Goal: Navigation & Orientation: Find specific page/section

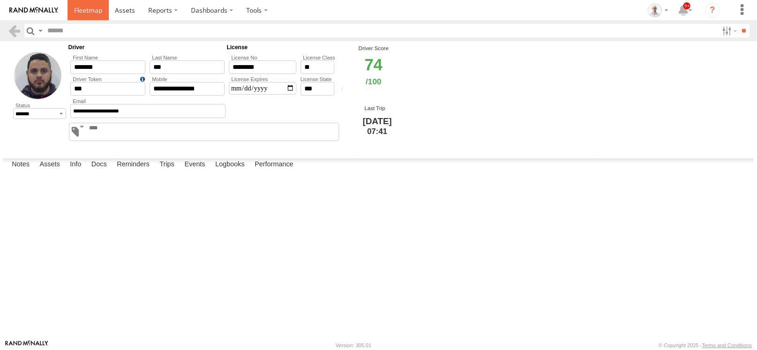
click at [79, 6] on span at bounding box center [88, 10] width 28 height 9
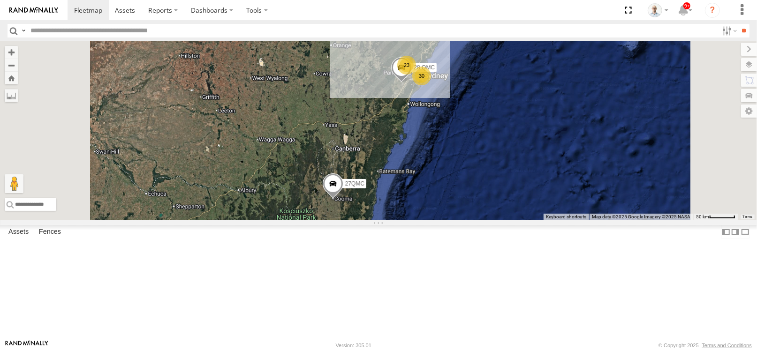
click at [416, 75] on div "23" at bounding box center [406, 65] width 19 height 19
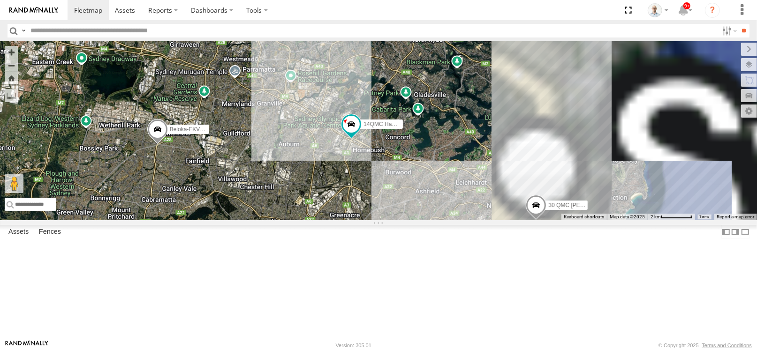
drag, startPoint x: 521, startPoint y: 180, endPoint x: 439, endPoint y: 130, distance: 96.0
click at [439, 130] on div "28 QMC 27QMC # KS75A Beloka-EKV93V 19QMC Workshop 06QMC -Spare 11 QMC [PERSON_N…" at bounding box center [378, 130] width 757 height 179
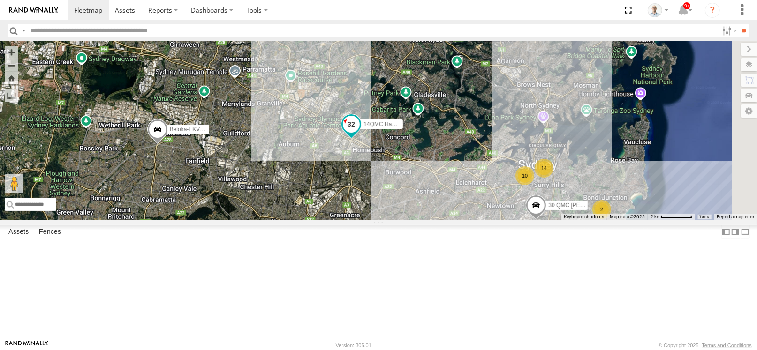
click at [360, 133] on span at bounding box center [351, 124] width 17 height 17
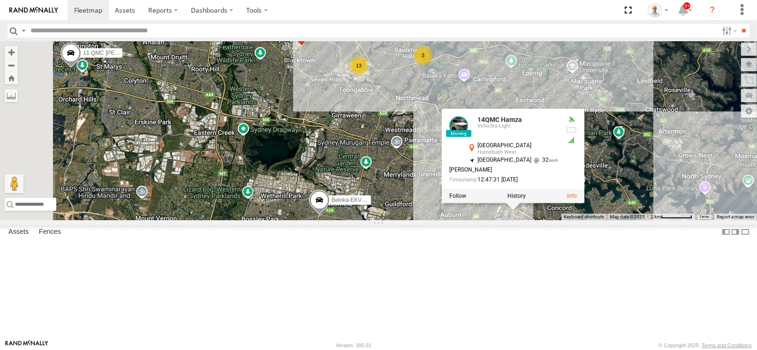
drag, startPoint x: 320, startPoint y: 105, endPoint x: 482, endPoint y: 177, distance: 177.0
click at [482, 177] on div "28 QMC 27QMC # KS75A Beloka-EKV93V 19QMC Workshop 06QMC -Spare 11 QMC [PERSON_N…" at bounding box center [378, 130] width 757 height 179
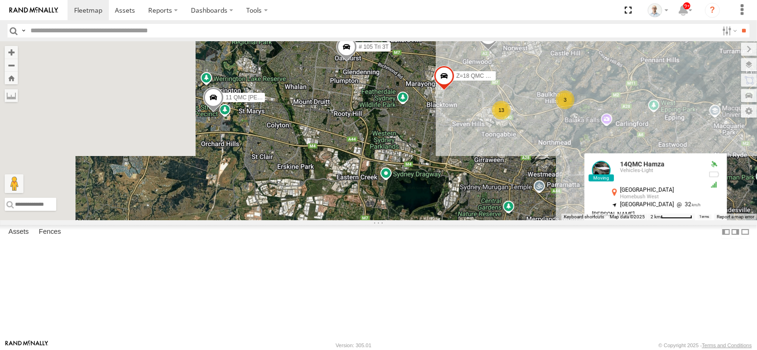
drag, startPoint x: 393, startPoint y: 143, endPoint x: 538, endPoint y: 190, distance: 152.8
click at [538, 190] on div "28 QMC 27QMC # KS75A Beloka-EKV93V 19QMC Workshop 06QMC -Spare 11 QMC [PERSON_N…" at bounding box center [378, 130] width 757 height 179
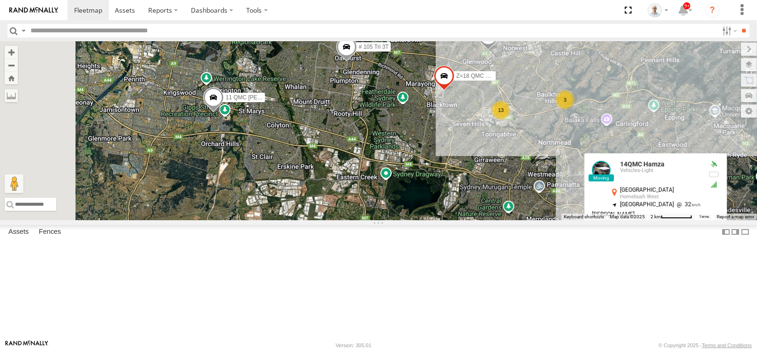
click at [224, 113] on span at bounding box center [213, 99] width 21 height 25
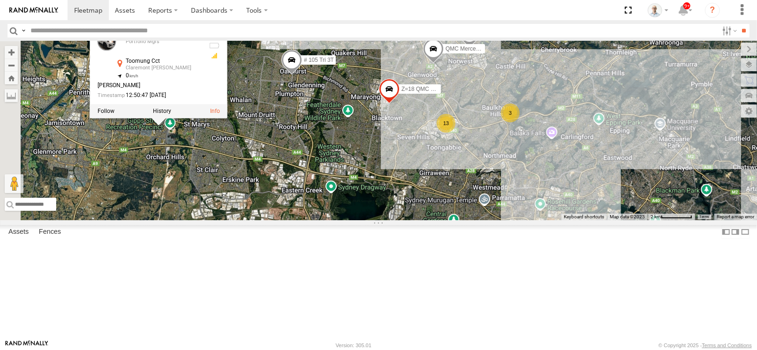
drag, startPoint x: 485, startPoint y: 189, endPoint x: 428, endPoint y: 203, distance: 58.8
click at [428, 203] on div "28 QMC 27QMC # KS75A Beloka-EKV93V 19QMC Workshop 06QMC -Spare 11 QMC [PERSON_N…" at bounding box center [378, 130] width 757 height 179
click at [478, 202] on div "28 QMC 27QMC # KS75A Beloka-EKV93V 19QMC Workshop 06QMC -Spare 11 QMC [PERSON_N…" at bounding box center [378, 130] width 757 height 179
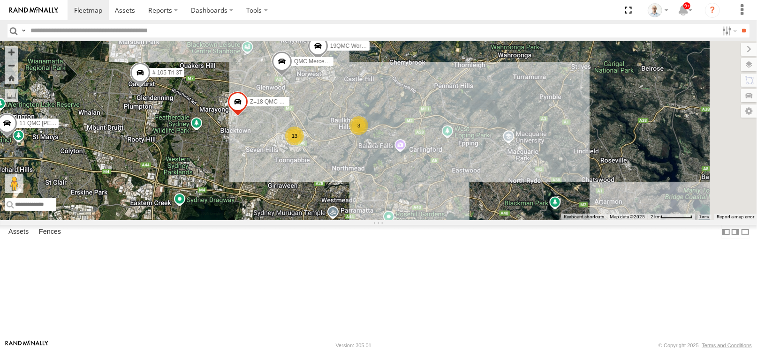
drag, startPoint x: 519, startPoint y: 192, endPoint x: 363, endPoint y: 205, distance: 156.3
click at [363, 205] on div "28 QMC 27QMC # KS75A Beloka-EKV93V 19QMC Workshop 06QMC -Spare 11 QMC [PERSON_N…" at bounding box center [378, 130] width 757 height 179
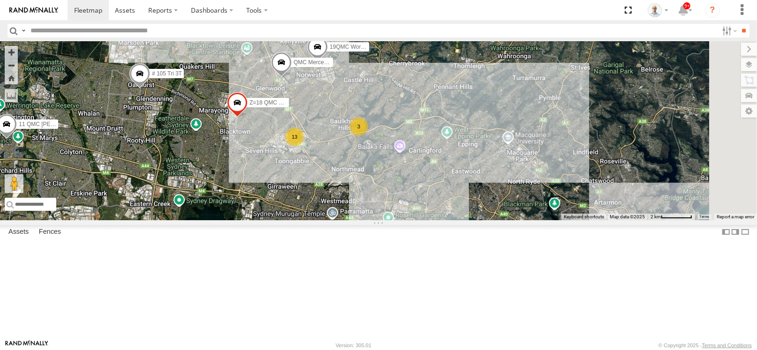
click at [292, 77] on span at bounding box center [281, 64] width 21 height 25
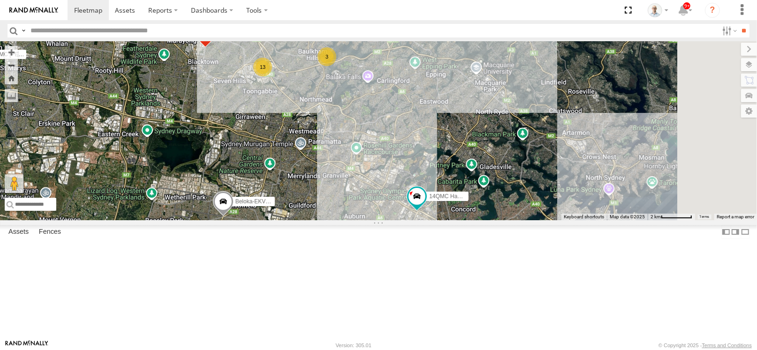
drag, startPoint x: 478, startPoint y: 245, endPoint x: 438, endPoint y: 181, distance: 76.3
click at [438, 181] on div "28 QMC 27QMC # KS75A Beloka-EKV93V 19QMC Workshop 06QMC -Spare 11 QMC [PERSON_N…" at bounding box center [378, 130] width 757 height 179
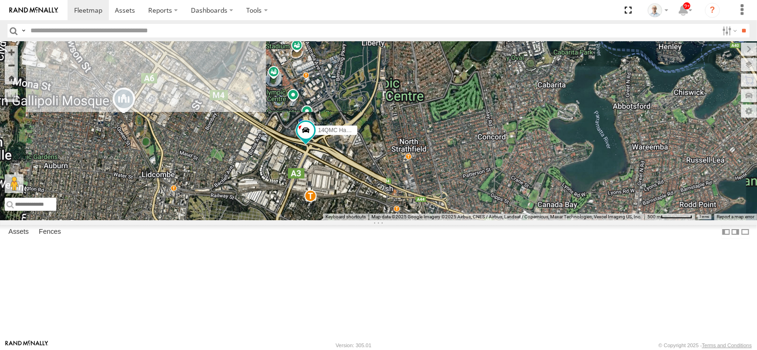
drag, startPoint x: 479, startPoint y: 224, endPoint x: 485, endPoint y: 188, distance: 37.1
click at [485, 188] on div "28 QMC 27QMC # KS75A Beloka-EKV93V 19QMC Workshop 06QMC -Spare 11 QMC [PERSON_N…" at bounding box center [378, 130] width 757 height 179
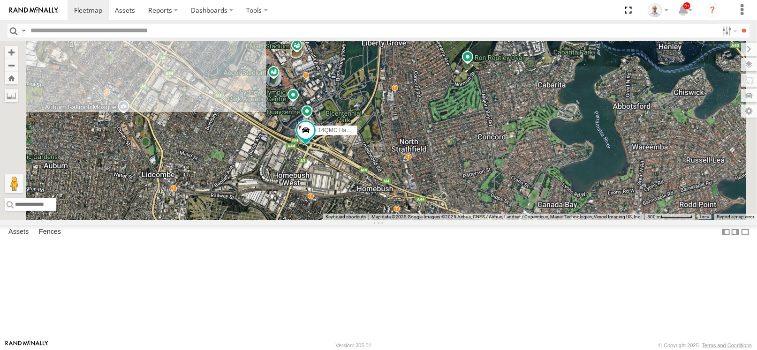
click at [476, 155] on div "28 QMC 27QMC # KS75A Beloka-EKV93V 19QMC Workshop 06QMC -Spare 11 QMC [PERSON_N…" at bounding box center [378, 130] width 757 height 179
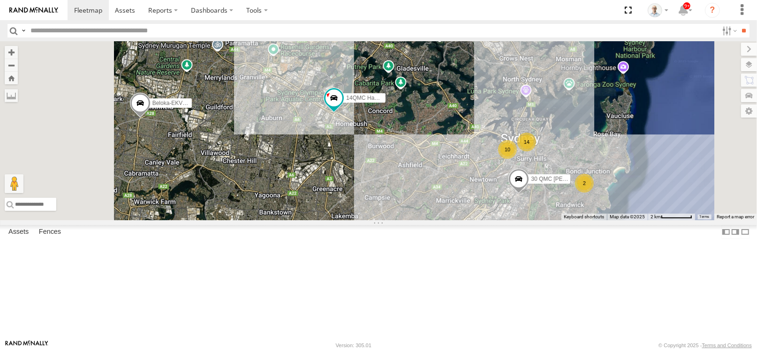
click at [414, 175] on div "28 QMC 27QMC # KS75A Beloka-EKV93V 19QMC Workshop 06QMC -Spare 11 QMC [PERSON_N…" at bounding box center [378, 130] width 757 height 179
click at [342, 106] on span at bounding box center [333, 98] width 17 height 17
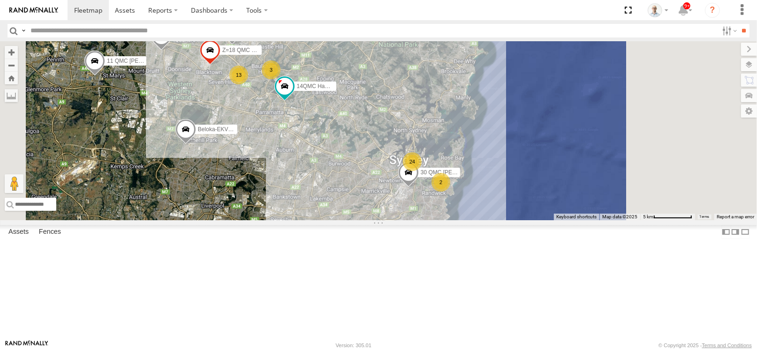
drag, startPoint x: 522, startPoint y: 188, endPoint x: 476, endPoint y: 210, distance: 51.0
click at [476, 210] on div "14QMC Hamza 30 QMC [PERSON_NAME] 24 2 13 # KS75A Beloka-EKV93V 19QMC Workshop 1…" at bounding box center [378, 130] width 757 height 179
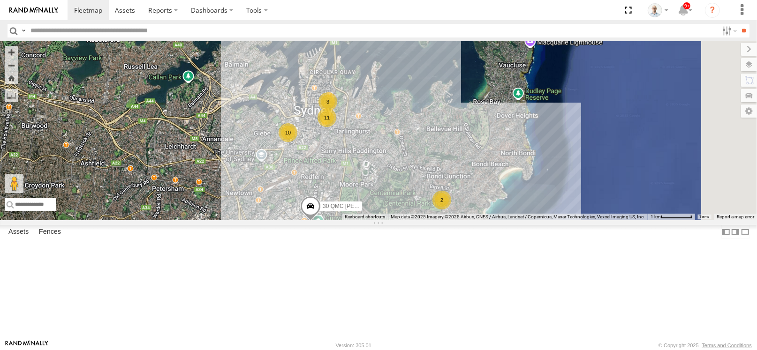
drag, startPoint x: 596, startPoint y: 244, endPoint x: 538, endPoint y: 199, distance: 73.1
click at [538, 199] on div "14QMC Hamza 30 QMC [PERSON_NAME] # KS75A Beloka-EKV93V 19QMC Workshop 11 QMC [P…" at bounding box center [378, 130] width 757 height 179
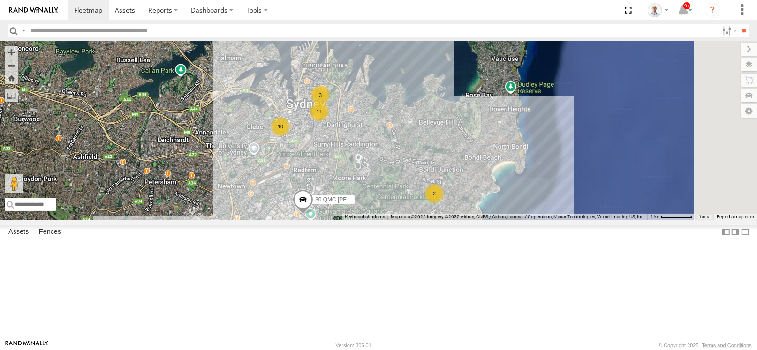
click at [444, 203] on div "2" at bounding box center [434, 193] width 19 height 19
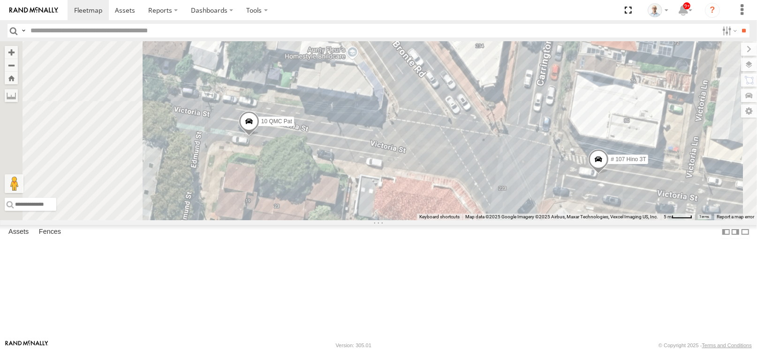
drag, startPoint x: 471, startPoint y: 219, endPoint x: 543, endPoint y: 237, distance: 73.4
click at [543, 220] on div "14QMC Hamza 30 QMC [PERSON_NAME] # KS75A Beloka-EKV93V 19QMC Workshop 11 QMC [P…" at bounding box center [378, 130] width 757 height 179
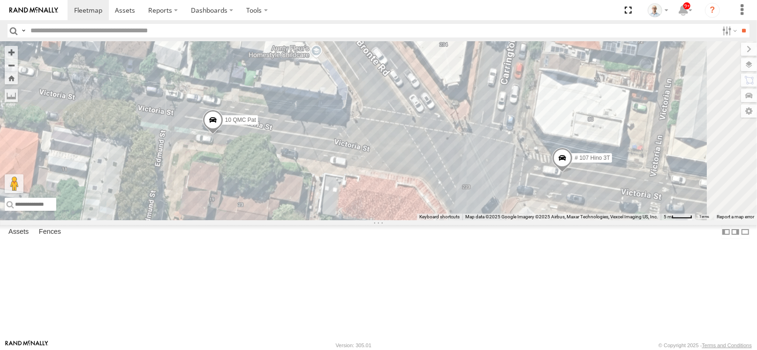
drag, startPoint x: 397, startPoint y: 166, endPoint x: 391, endPoint y: 166, distance: 6.1
click at [391, 166] on div "14QMC Hamza 30 QMC [PERSON_NAME] # KS75A Beloka-EKV93V 19QMC Workshop 11 QMC [P…" at bounding box center [378, 130] width 757 height 179
click at [573, 173] on span at bounding box center [562, 160] width 21 height 25
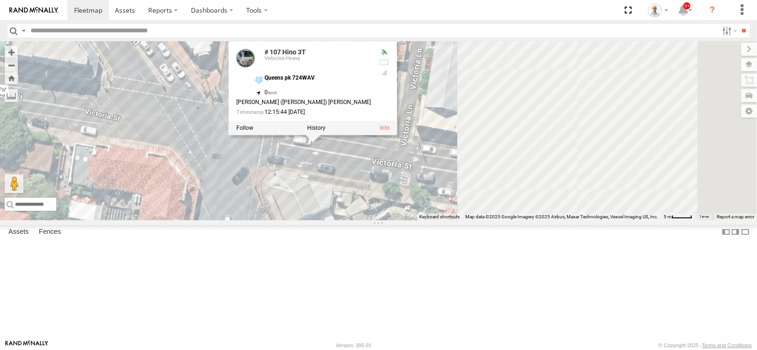
click at [391, 220] on div "14QMC Hamza 30 QMC [PERSON_NAME] # KS75A Beloka-EKV93V 19QMC Workshop 11 QMC [P…" at bounding box center [378, 130] width 757 height 179
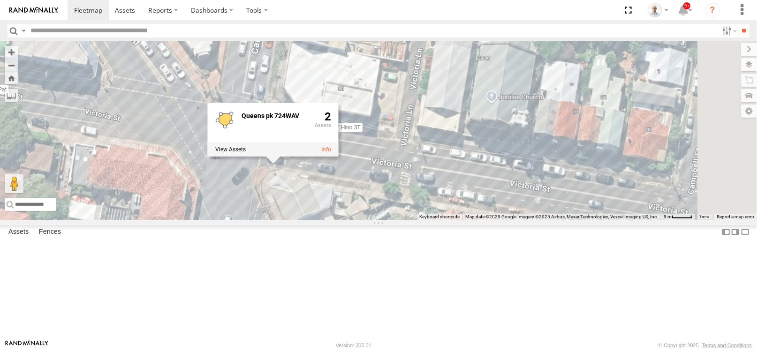
click at [483, 220] on div "14QMC Hamza 30 QMC [PERSON_NAME] # KS75A Beloka-EKV93V 19QMC Workshop 11 QMC [P…" at bounding box center [378, 130] width 757 height 179
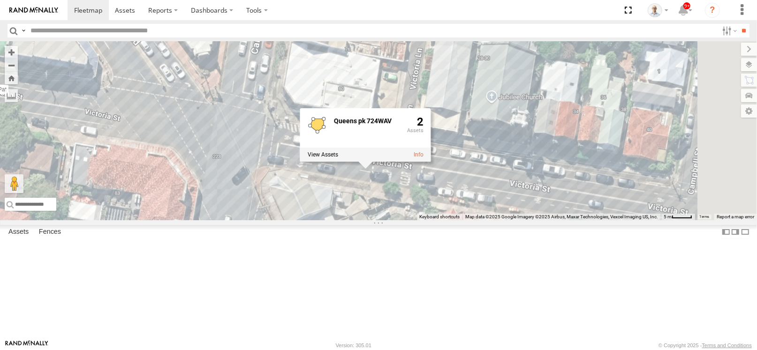
click at [705, 64] on div "14QMC Hamza 30 QMC [PERSON_NAME] # KS75A Beloka-EKV93V 19QMC Workshop 11 QMC [P…" at bounding box center [378, 130] width 757 height 179
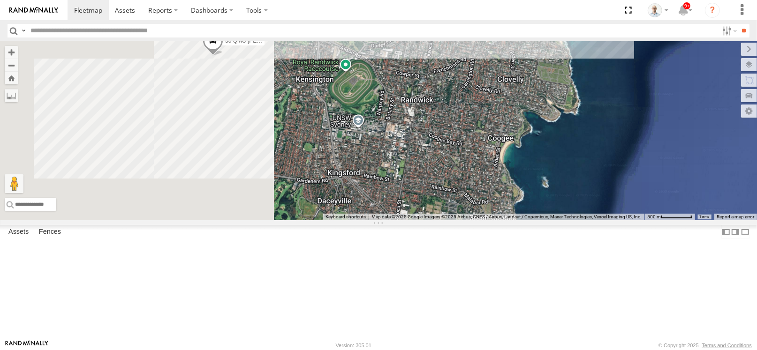
drag, startPoint x: 378, startPoint y: 208, endPoint x: 552, endPoint y: 138, distance: 187.5
click at [552, 138] on div "14QMC Hamza 30 QMC [PERSON_NAME] # KS75A Beloka-EKV93V 19QMC Workshop 11 QMC [P…" at bounding box center [378, 130] width 757 height 179
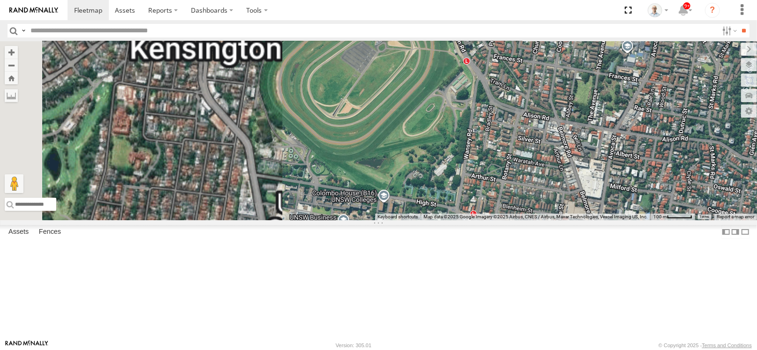
drag, startPoint x: 443, startPoint y: 200, endPoint x: 654, endPoint y: 294, distance: 231.4
click at [654, 220] on div "14QMC Hamza 30 QMC [PERSON_NAME] # KS75A Beloka-EKV93V 19QMC Workshop 11 QMC [P…" at bounding box center [378, 130] width 757 height 179
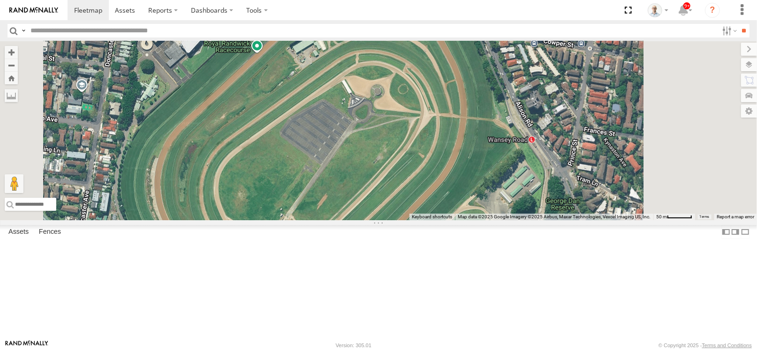
drag, startPoint x: 525, startPoint y: 108, endPoint x: 523, endPoint y: 195, distance: 86.8
click at [523, 195] on div "14QMC Hamza 30 QMC [PERSON_NAME] # KS75A Beloka-EKV93V 19QMC Workshop 11 QMC [P…" at bounding box center [378, 130] width 757 height 179
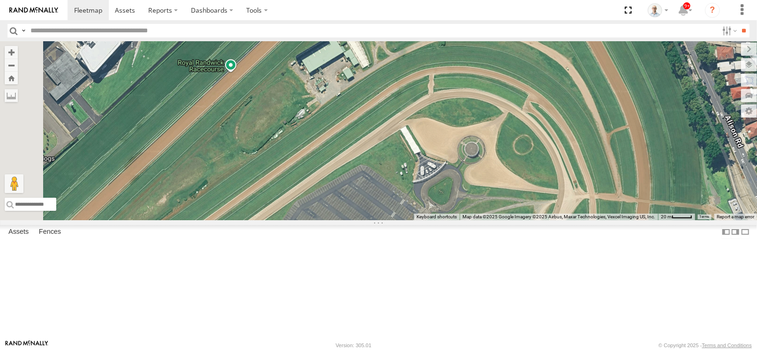
drag, startPoint x: 630, startPoint y: 91, endPoint x: 683, endPoint y: 161, distance: 87.8
click at [683, 161] on div "14QMC Hamza 30 QMC [PERSON_NAME] # KS75A Beloka-EKV93V 19QMC Workshop 11 QMC [P…" at bounding box center [378, 130] width 757 height 179
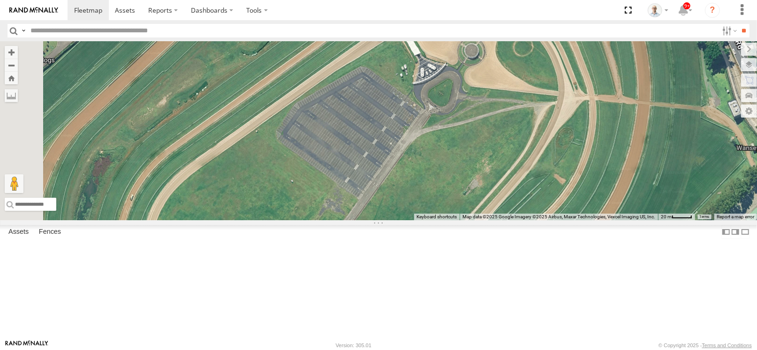
drag, startPoint x: 609, startPoint y: 222, endPoint x: 609, endPoint y: 121, distance: 100.4
click at [609, 121] on div "14QMC Hamza 30 QMC [PERSON_NAME] # KS75A Beloka-EKV93V 19QMC Workshop 11 QMC [P…" at bounding box center [378, 130] width 757 height 179
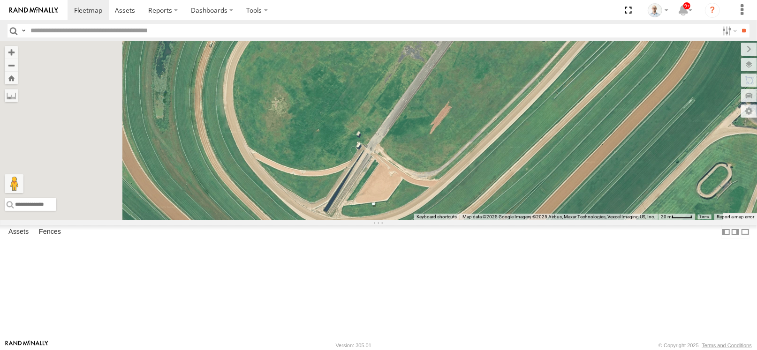
drag, startPoint x: 434, startPoint y: 243, endPoint x: 545, endPoint y: 76, distance: 200.8
click at [545, 76] on div "14QMC Hamza 30 QMC [PERSON_NAME] # KS75A Beloka-EKV93V 19QMC Workshop 11 QMC [P…" at bounding box center [378, 130] width 757 height 179
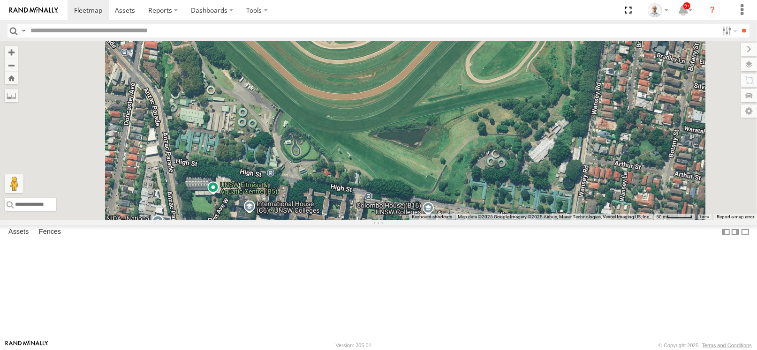
drag, startPoint x: 464, startPoint y: 322, endPoint x: 471, endPoint y: 206, distance: 116.1
click at [471, 206] on div "14QMC Hamza 30 QMC [PERSON_NAME] # KS75A Beloka-EKV93V 19QMC Workshop 11 QMC [P…" at bounding box center [378, 130] width 757 height 179
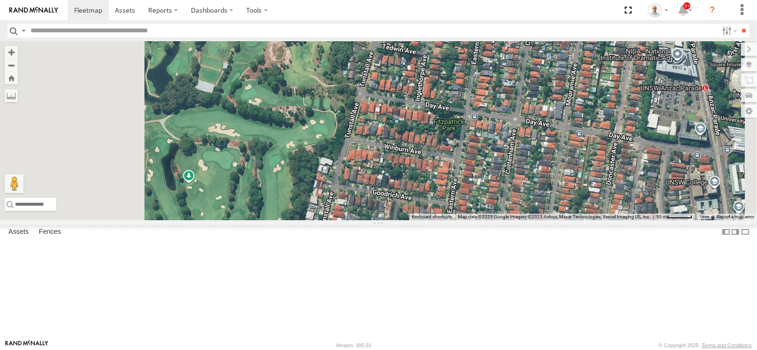
drag, startPoint x: 352, startPoint y: 232, endPoint x: 412, endPoint y: 132, distance: 116.5
click at [412, 132] on div "14QMC Hamza 30 QMC [PERSON_NAME] # KS75A Beloka-EKV93V 19QMC Workshop 11 QMC [P…" at bounding box center [378, 130] width 757 height 179
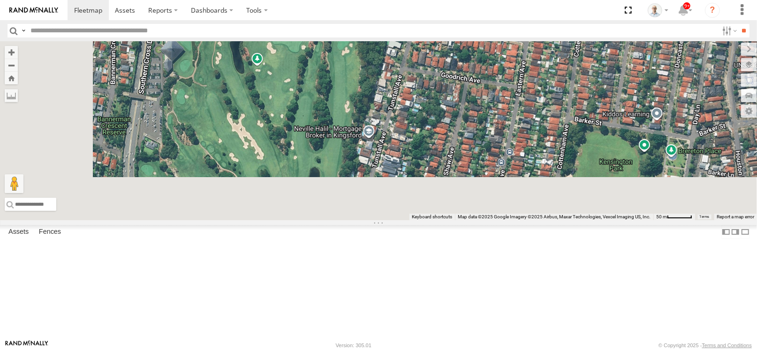
drag, startPoint x: 423, startPoint y: 192, endPoint x: 489, endPoint y: 82, distance: 129.2
click at [489, 82] on div "14QMC Hamza 30 QMC [PERSON_NAME] # KS75A Beloka-EKV93V 19QMC Workshop 11 QMC [P…" at bounding box center [378, 130] width 757 height 179
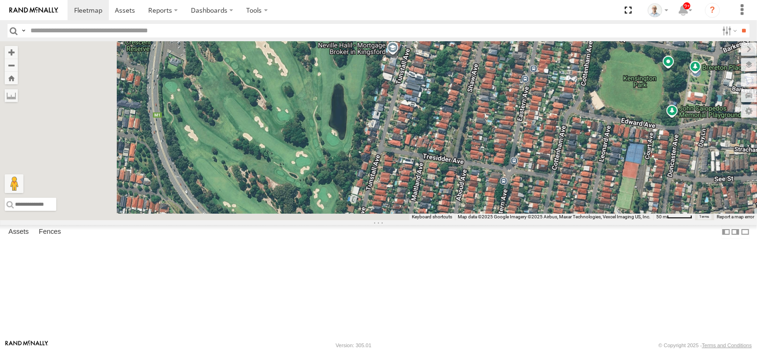
drag, startPoint x: 462, startPoint y: 190, endPoint x: 481, endPoint y: 109, distance: 83.4
click at [481, 109] on div "14QMC Hamza 30 QMC [PERSON_NAME] # KS75A Beloka-EKV93V 19QMC Workshop 11 QMC [P…" at bounding box center [378, 130] width 757 height 179
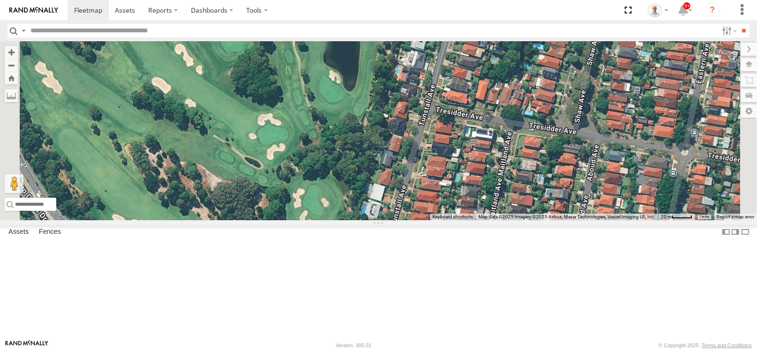
drag, startPoint x: 445, startPoint y: 195, endPoint x: 454, endPoint y: 126, distance: 69.6
click at [464, 81] on div "14QMC Hamza 30 QMC [PERSON_NAME] # KS75A Beloka-EKV93V 19QMC Workshop 11 QMC [P…" at bounding box center [378, 130] width 757 height 179
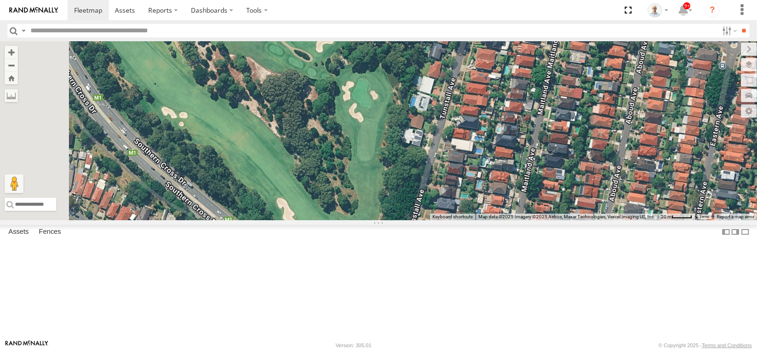
drag, startPoint x: 420, startPoint y: 229, endPoint x: 471, endPoint y: 126, distance: 114.9
click at [471, 126] on div "14QMC Hamza 30 QMC [PERSON_NAME] # KS75A Beloka-EKV93V 19QMC Workshop 11 QMC [P…" at bounding box center [378, 130] width 757 height 179
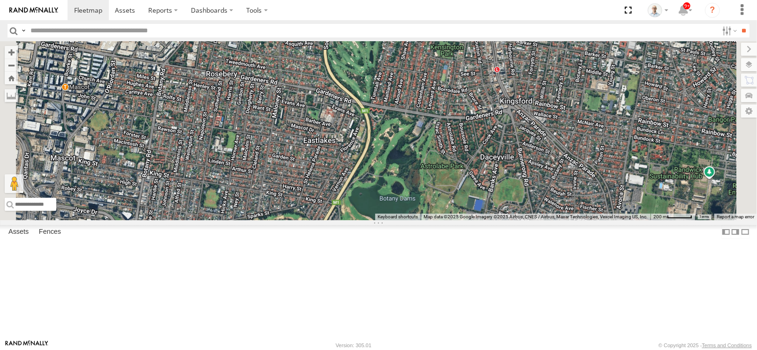
drag, startPoint x: 416, startPoint y: 143, endPoint x: 431, endPoint y: 145, distance: 14.3
click at [431, 145] on div "14QMC Hamza 30 QMC [PERSON_NAME] # KS75A Beloka-EKV93V 19QMC Workshop 11 QMC [P…" at bounding box center [378, 130] width 757 height 179
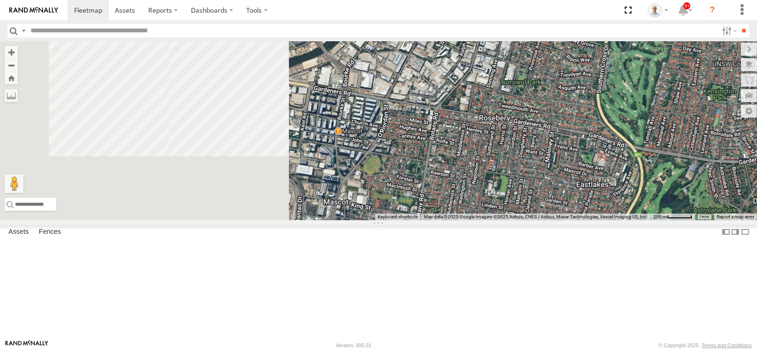
drag, startPoint x: 419, startPoint y: 138, endPoint x: 620, endPoint y: 190, distance: 206.9
click at [620, 190] on div "14QMC Hamza 30 QMC [PERSON_NAME] # KS75A Beloka-EKV93V 19QMC Workshop 11 QMC [P…" at bounding box center [378, 130] width 757 height 179
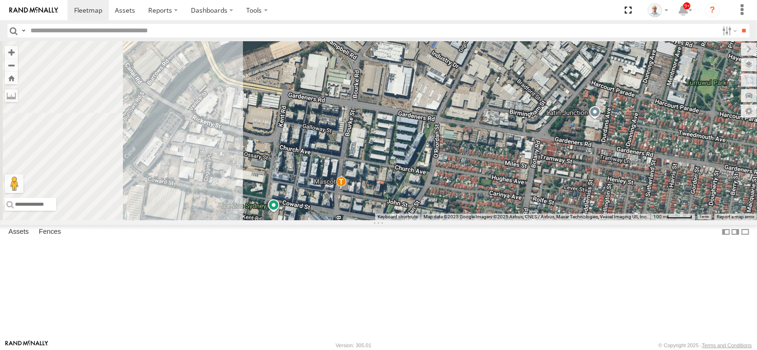
drag, startPoint x: 575, startPoint y: 177, endPoint x: 720, endPoint y: 225, distance: 152.9
click at [720, 220] on div "14QMC Hamza 30 QMC [PERSON_NAME] # KS75A Beloka-EKV93V 19QMC Workshop 11 QMC [P…" at bounding box center [378, 130] width 757 height 179
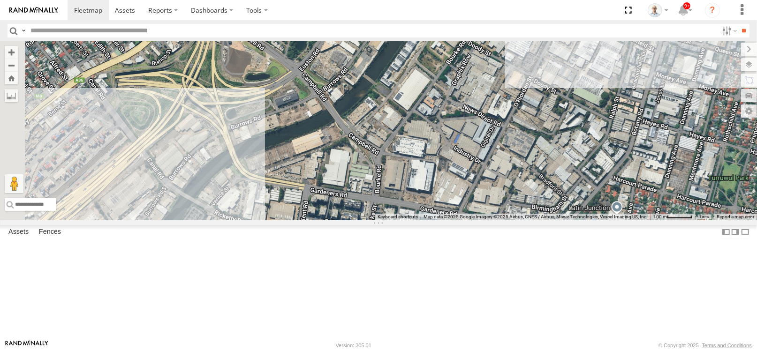
drag, startPoint x: 406, startPoint y: 162, endPoint x: 416, endPoint y: 219, distance: 58.1
click at [416, 219] on div "14QMC Hamza 30 QMC [PERSON_NAME] # KS75A Beloka-EKV93V 19QMC Workshop 11 QMC [P…" at bounding box center [378, 130] width 757 height 179
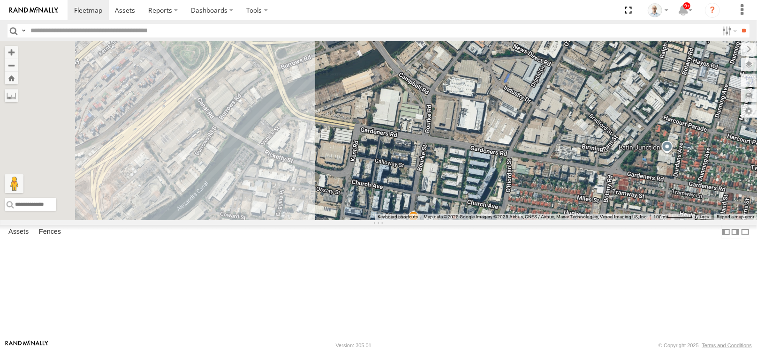
drag, startPoint x: 357, startPoint y: 232, endPoint x: 401, endPoint y: 175, distance: 71.2
click at [401, 175] on div "14QMC Hamza 30 QMC [PERSON_NAME] # KS75A Beloka-EKV93V 19QMC Workshop 11 QMC [P…" at bounding box center [378, 130] width 757 height 179
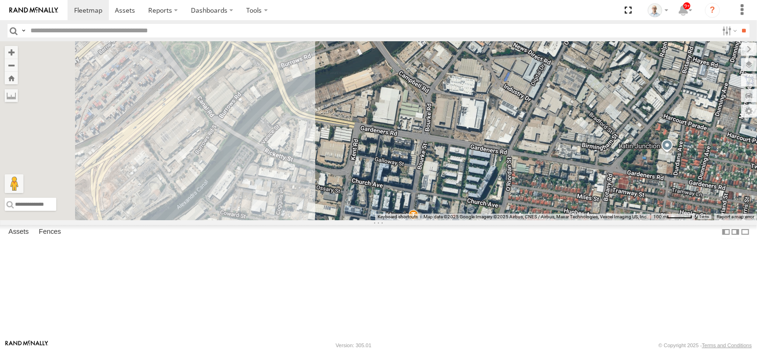
click at [310, 209] on div "14QMC Hamza 30 QMC [PERSON_NAME] # KS75A Beloka-EKV93V 19QMC Workshop 11 QMC [P…" at bounding box center [378, 130] width 757 height 179
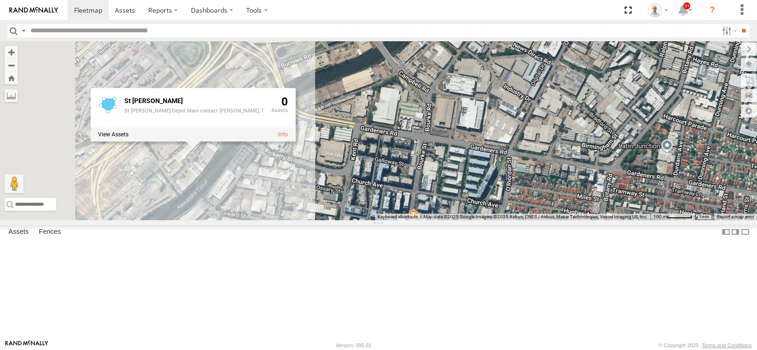
click at [485, 220] on div "14QMC Hamza 30 QMC [PERSON_NAME] # KS75A Beloka-EKV93V 19QMC Workshop 11 QMC [P…" at bounding box center [378, 130] width 757 height 179
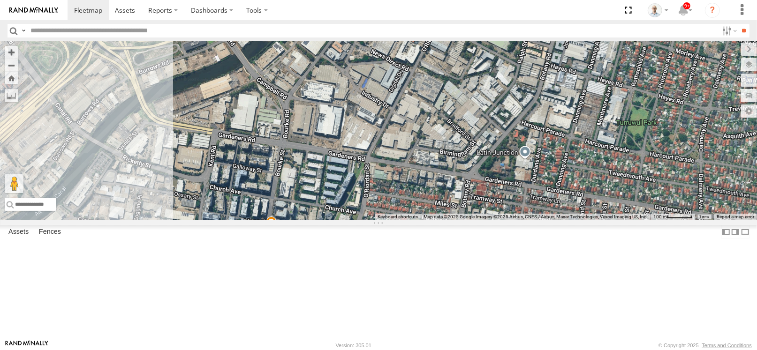
drag, startPoint x: 572, startPoint y: 235, endPoint x: 420, endPoint y: 242, distance: 152.1
click at [420, 220] on div "14QMC Hamza 30 QMC [PERSON_NAME] # KS75A Beloka-EKV93V 19QMC Workshop 11 QMC [P…" at bounding box center [378, 130] width 757 height 179
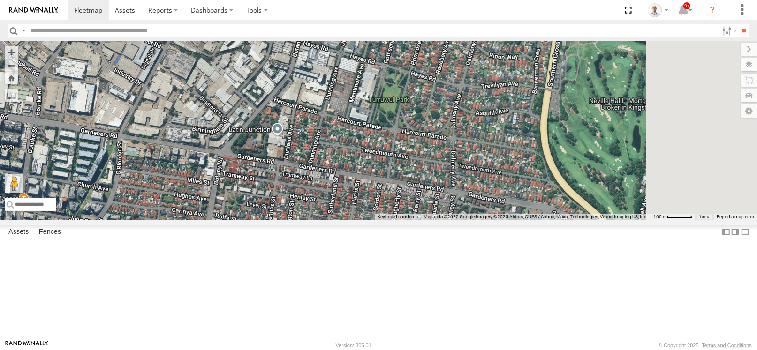
drag, startPoint x: 592, startPoint y: 263, endPoint x: 331, endPoint y: 236, distance: 262.7
click at [331, 220] on div "14QMC Hamza 30 QMC [PERSON_NAME] # KS75A Beloka-EKV93V 19QMC Workshop 11 QMC [P…" at bounding box center [378, 130] width 757 height 179
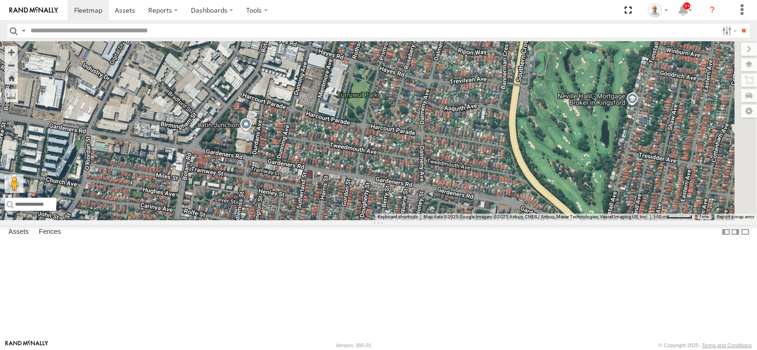
drag, startPoint x: 485, startPoint y: 255, endPoint x: 409, endPoint y: 242, distance: 76.7
click at [409, 220] on div "14QMC Hamza 30 QMC [PERSON_NAME] # KS75A Beloka-EKV93V 19QMC Workshop 11 QMC [P…" at bounding box center [378, 130] width 757 height 179
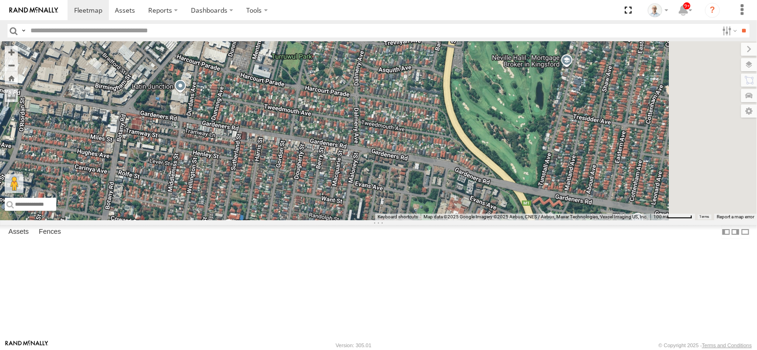
drag, startPoint x: 415, startPoint y: 242, endPoint x: 428, endPoint y: 176, distance: 67.4
click at [428, 178] on div "14QMC Hamza 30 QMC [PERSON_NAME] # KS75A Beloka-EKV93V 19QMC Workshop 11 QMC [P…" at bounding box center [378, 130] width 757 height 179
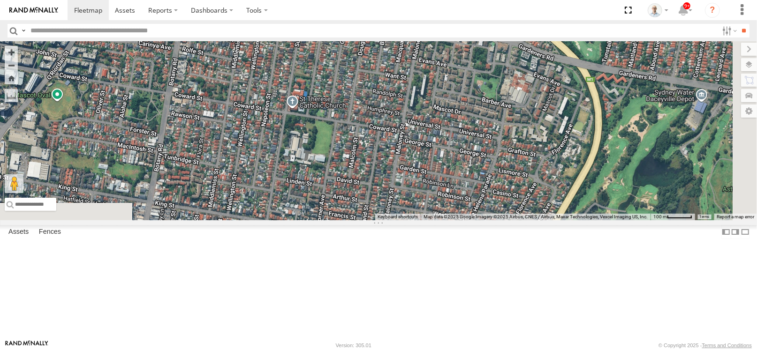
drag, startPoint x: 496, startPoint y: 251, endPoint x: 553, endPoint y: 169, distance: 100.1
click at [553, 169] on div "14QMC Hamza 30 QMC [PERSON_NAME] # KS75A Beloka-EKV93V 19QMC Workshop 11 QMC [P…" at bounding box center [378, 130] width 757 height 179
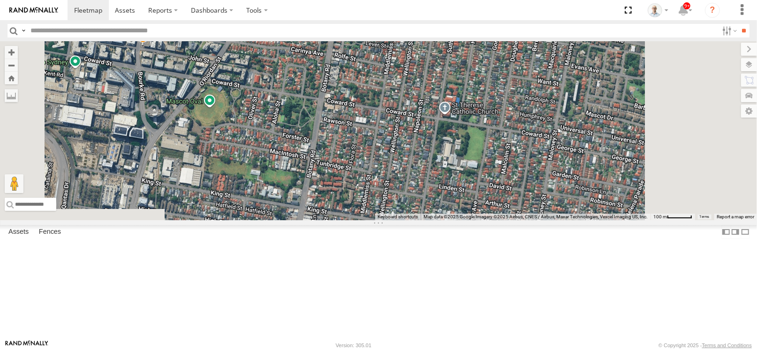
drag, startPoint x: 658, startPoint y: 233, endPoint x: 493, endPoint y: 193, distance: 168.9
click at [495, 194] on div "14QMC Hamza 30 QMC [PERSON_NAME] # KS75A Beloka-EKV93V 19QMC Workshop 11 QMC [P…" at bounding box center [378, 130] width 757 height 179
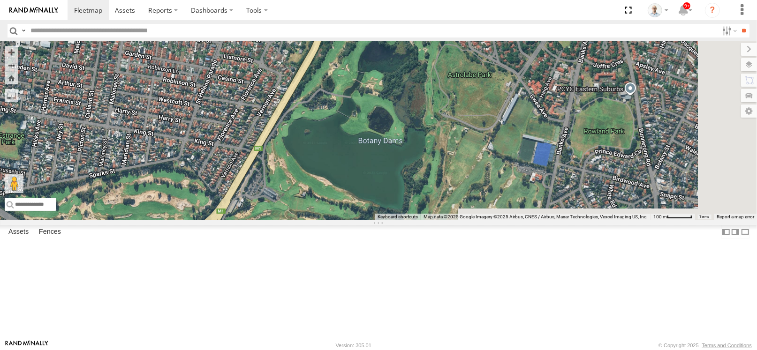
drag, startPoint x: 551, startPoint y: 233, endPoint x: 384, endPoint y: 220, distance: 167.4
click at [384, 220] on div "14QMC Hamza 30 QMC [PERSON_NAME] # KS75A Beloka-EKV93V 19QMC Workshop 11 QMC [P…" at bounding box center [378, 130] width 757 height 179
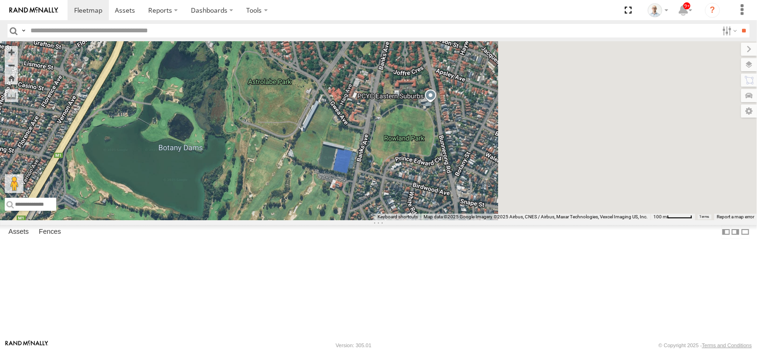
drag, startPoint x: 603, startPoint y: 201, endPoint x: 404, endPoint y: 210, distance: 199.0
click at [404, 210] on div "14QMC Hamza 30 QMC [PERSON_NAME] # KS75A Beloka-EKV93V 19QMC Workshop 11 QMC [P…" at bounding box center [378, 130] width 757 height 179
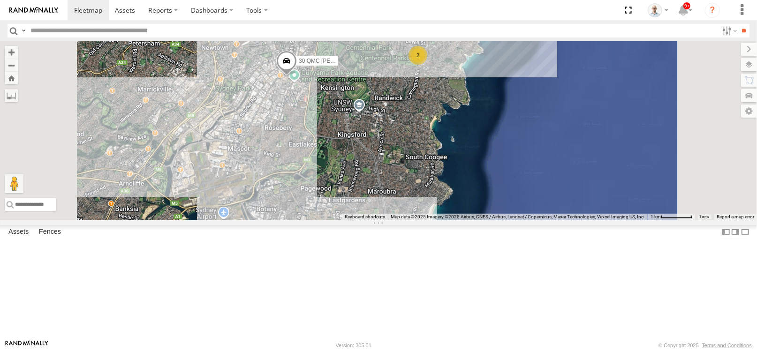
drag, startPoint x: 494, startPoint y: 135, endPoint x: 484, endPoint y: 299, distance: 164.5
click at [483, 220] on div "14QMC Hamza 30 QMC [PERSON_NAME] # KS75A Beloka-EKV93V 19QMC Workshop 11 QMC [P…" at bounding box center [378, 130] width 757 height 179
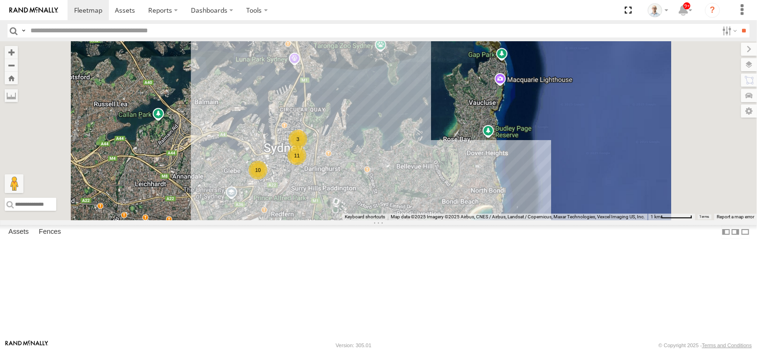
drag, startPoint x: 502, startPoint y: 169, endPoint x: 508, endPoint y: 203, distance: 34.4
click at [508, 203] on div "14QMC Hamza 30 QMC [PERSON_NAME] # KS75A Beloka-EKV93V 19QMC Workshop 11 QMC [P…" at bounding box center [378, 130] width 757 height 179
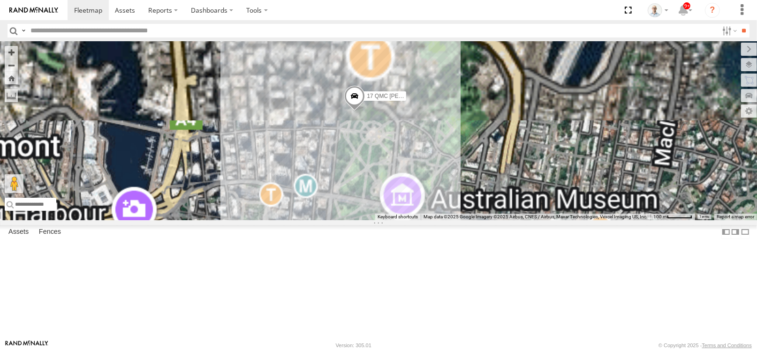
drag, startPoint x: 454, startPoint y: 119, endPoint x: 449, endPoint y: 88, distance: 31.8
click at [449, 88] on div "14QMC Hamza 30 QMC [PERSON_NAME] # KS75A Beloka-EKV93V 19QMC Workshop 11 QMC [P…" at bounding box center [378, 130] width 757 height 179
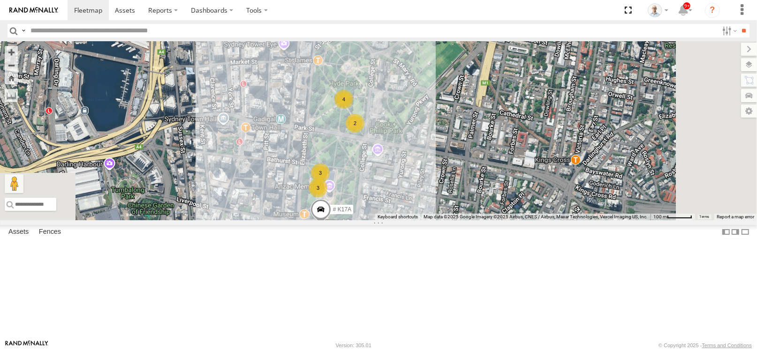
drag, startPoint x: 452, startPoint y: 201, endPoint x: 518, endPoint y: 162, distance: 77.4
click at [427, 146] on div "14QMC Hamza 30 QMC [PERSON_NAME] # KS75A Beloka-EKV93V 19QMC Workshop 11 QMC [P…" at bounding box center [378, 130] width 757 height 179
click at [526, 163] on div "14QMC Hamza 30 QMC [PERSON_NAME] # KS75A Beloka-EKV93V 19QMC Workshop 11 QMC [P…" at bounding box center [378, 130] width 757 height 179
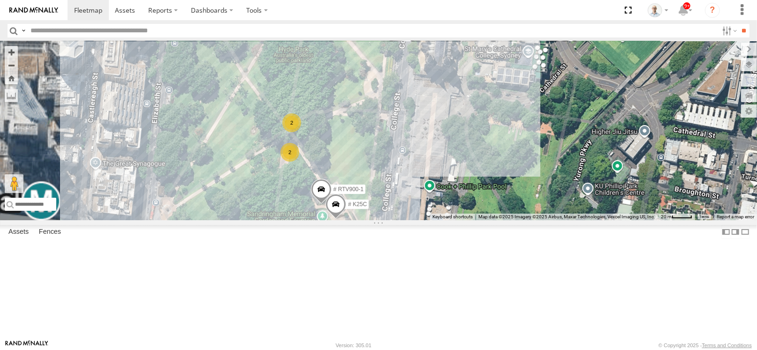
drag, startPoint x: 506, startPoint y: 110, endPoint x: 563, endPoint y: 153, distance: 72.0
click at [563, 153] on div "14QMC Hamza 30 QMC [PERSON_NAME] # KS75A Beloka-EKV93V 19QMC Workshop 11 QMC [P…" at bounding box center [378, 130] width 757 height 179
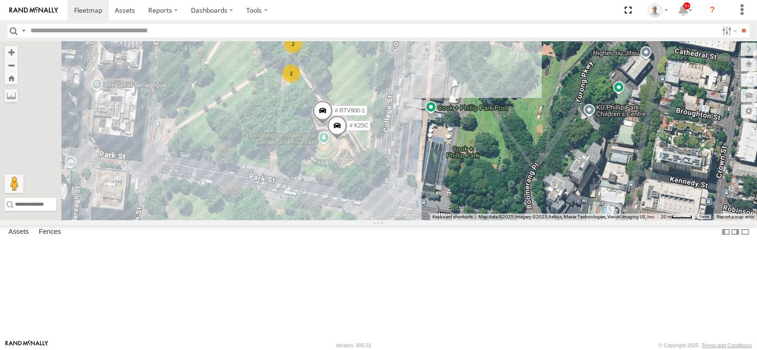
drag, startPoint x: 552, startPoint y: 203, endPoint x: 557, endPoint y: 150, distance: 53.6
click at [557, 150] on div "14QMC Hamza 30 QMC [PERSON_NAME] # KS75A Beloka-EKV93V 19QMC Workshop 11 QMC [P…" at bounding box center [378, 130] width 757 height 179
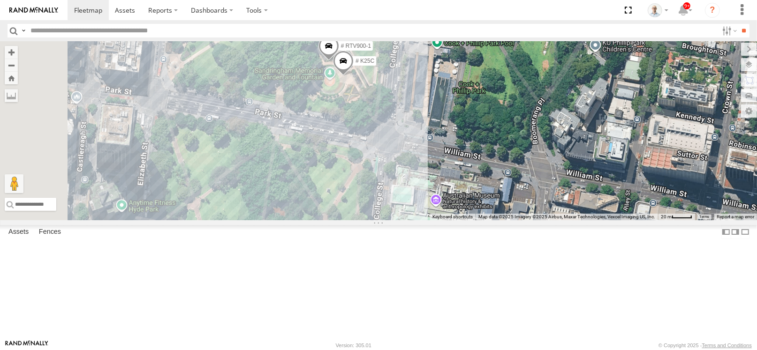
drag, startPoint x: 566, startPoint y: 191, endPoint x: 562, endPoint y: 79, distance: 112.6
click at [562, 79] on div "14QMC Hamza 30 QMC [PERSON_NAME] # KS75A Beloka-EKV93V 19QMC Workshop 11 QMC [P…" at bounding box center [378, 130] width 757 height 179
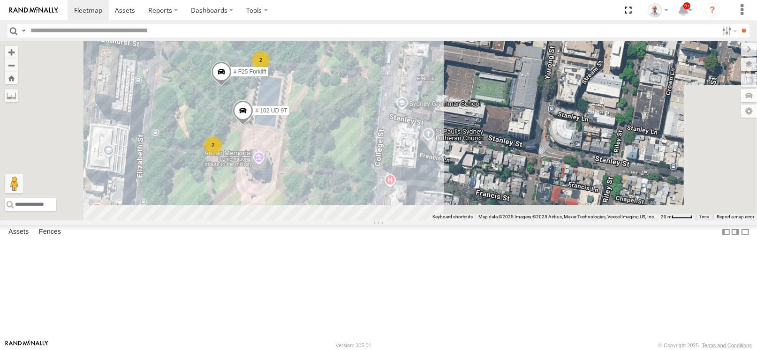
drag, startPoint x: 575, startPoint y: 235, endPoint x: 602, endPoint y: 136, distance: 101.6
click at [602, 136] on div "14QMC Hamza 30 QMC [PERSON_NAME] # KS75A Beloka-EKV93V 19QMC Workshop 11 QMC [P…" at bounding box center [378, 130] width 757 height 179
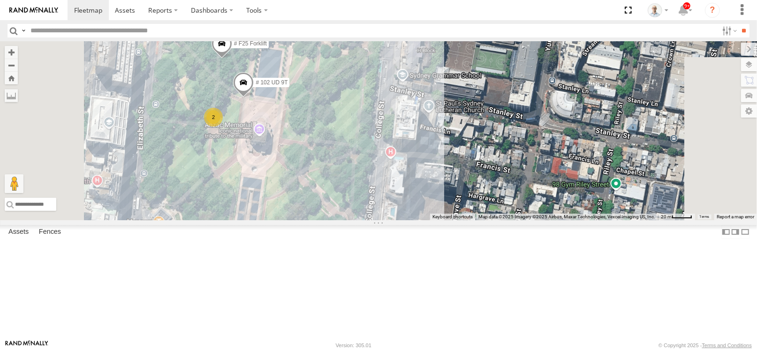
drag, startPoint x: 568, startPoint y: 217, endPoint x: 568, endPoint y: 189, distance: 27.7
click at [568, 189] on div "14QMC Hamza 30 QMC [PERSON_NAME] # KS75A Beloka-EKV93V 19QMC Workshop 11 QMC [P…" at bounding box center [378, 130] width 757 height 179
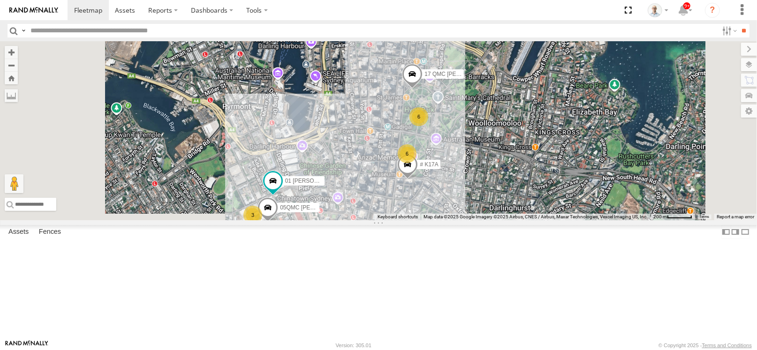
drag, startPoint x: 361, startPoint y: 257, endPoint x: 401, endPoint y: 167, distance: 98.2
click at [401, 167] on div "14QMC Hamza 30 QMC [PERSON_NAME] # KS75A Beloka-EKV93V 19QMC Workshop 11 QMC [P…" at bounding box center [378, 130] width 757 height 179
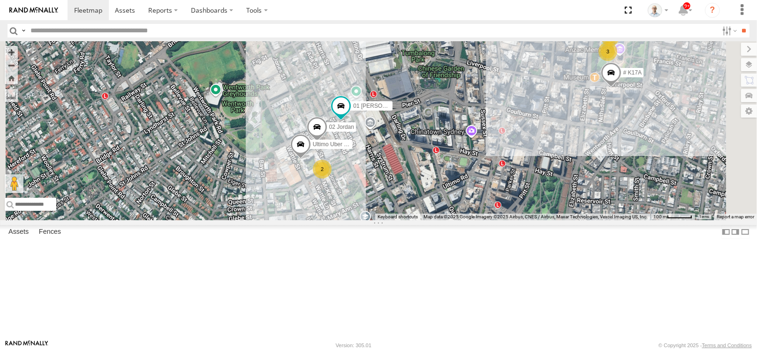
click at [332, 179] on div "2" at bounding box center [322, 169] width 19 height 19
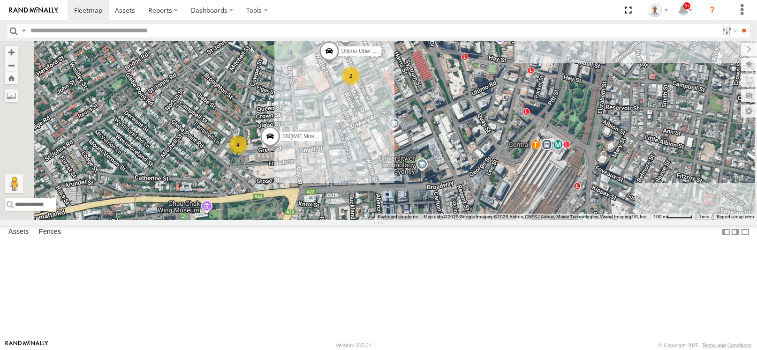
drag, startPoint x: 428, startPoint y: 249, endPoint x: 465, endPoint y: 163, distance: 93.7
click at [465, 163] on div "14QMC Hamza 30 QMC [PERSON_NAME] # KS75A Beloka-EKV93V 19QMC Workshop 11 QMC [P…" at bounding box center [378, 130] width 757 height 179
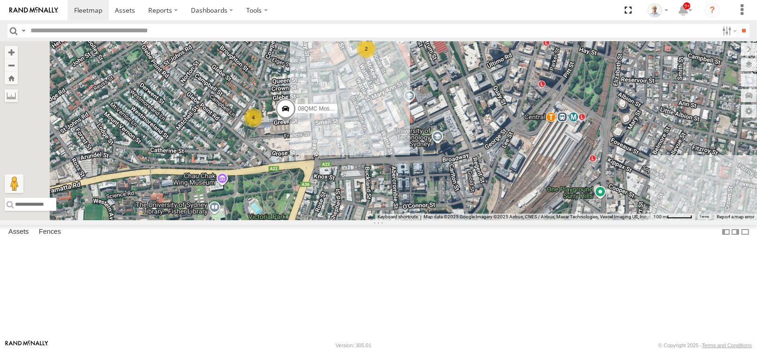
click at [263, 127] on div "4" at bounding box center [253, 117] width 19 height 19
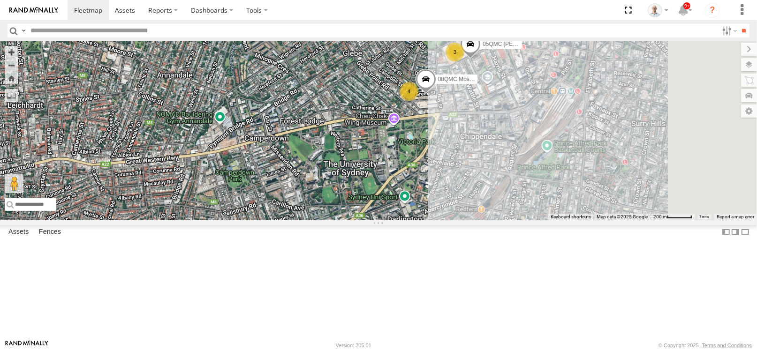
drag, startPoint x: 635, startPoint y: 252, endPoint x: 575, endPoint y: 207, distance: 74.7
click at [575, 207] on div "14QMC Hamza 30 QMC [PERSON_NAME] # KS75A Beloka-EKV93V 19QMC Workshop 11 QMC [P…" at bounding box center [378, 130] width 757 height 179
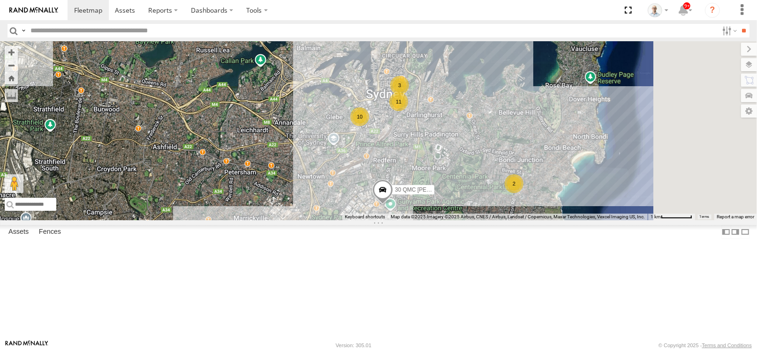
drag, startPoint x: 606, startPoint y: 176, endPoint x: 514, endPoint y: 192, distance: 94.2
click at [514, 192] on div "14QMC Hamza 30 QMC [PERSON_NAME] # KS75A Beloka-EKV93V 19QMC Workshop 11 QMC [P…" at bounding box center [378, 130] width 757 height 179
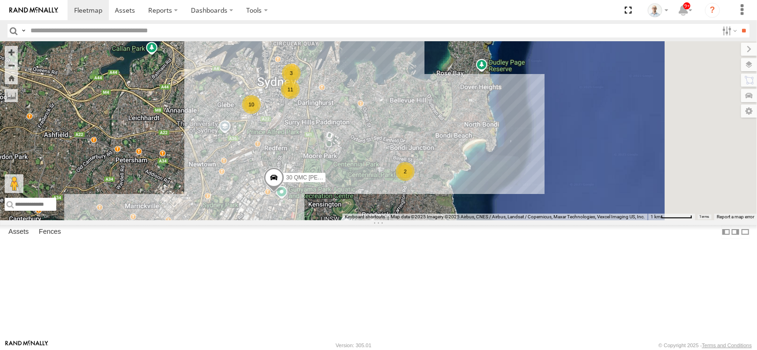
drag, startPoint x: 577, startPoint y: 255, endPoint x: 477, endPoint y: 241, distance: 101.3
click at [477, 220] on div "14QMC Hamza 30 QMC [PERSON_NAME] # KS75A Beloka-EKV93V 19QMC Workshop 11 QMC [P…" at bounding box center [378, 130] width 757 height 179
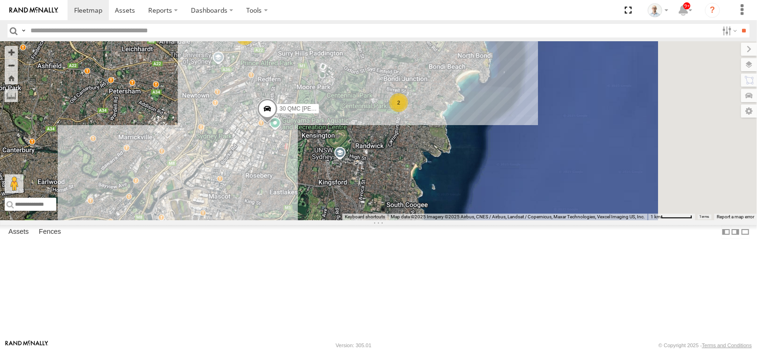
drag, startPoint x: 476, startPoint y: 245, endPoint x: 467, endPoint y: 171, distance: 75.1
click at [467, 171] on div "14QMC Hamza 30 QMC [PERSON_NAME] # KS75A Beloka-EKV93V 19QMC Workshop 11 QMC [P…" at bounding box center [378, 130] width 757 height 179
click at [278, 123] on span at bounding box center [267, 110] width 21 height 25
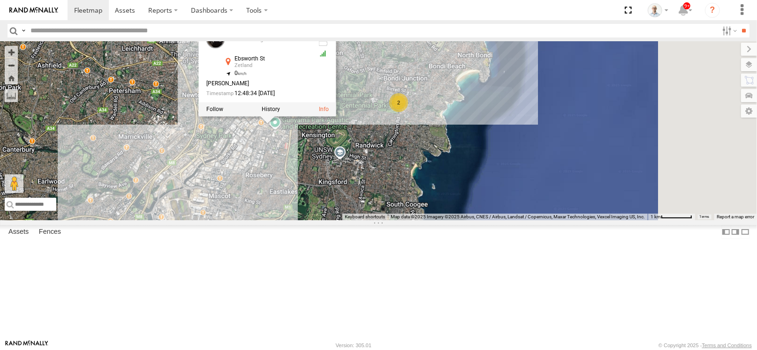
click at [552, 196] on div "14QMC Hamza 30 QMC [PERSON_NAME] # KS75A Beloka-EKV93V 19QMC Workshop 11 QMC [P…" at bounding box center [378, 130] width 757 height 179
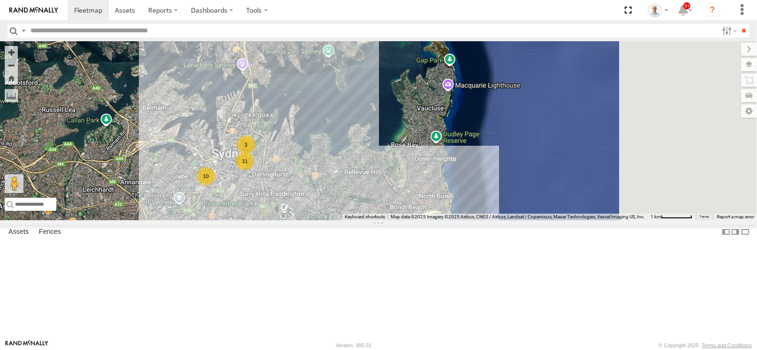
drag, startPoint x: 555, startPoint y: 195, endPoint x: 544, endPoint y: 235, distance: 41.6
click at [544, 220] on div "14QMC Hamza 30 QMC [PERSON_NAME] # KS75A Beloka-EKV93V 19QMC Workshop 11 QMC [P…" at bounding box center [378, 130] width 757 height 179
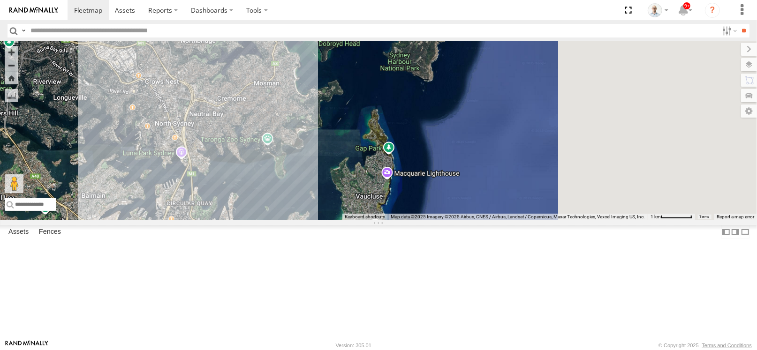
drag, startPoint x: 477, startPoint y: 190, endPoint x: 469, endPoint y: 204, distance: 16.0
click at [469, 204] on div "14QMC Hamza 30 QMC [PERSON_NAME] # KS75A Beloka-EKV93V 19QMC Workshop 11 QMC [P…" at bounding box center [378, 130] width 757 height 179
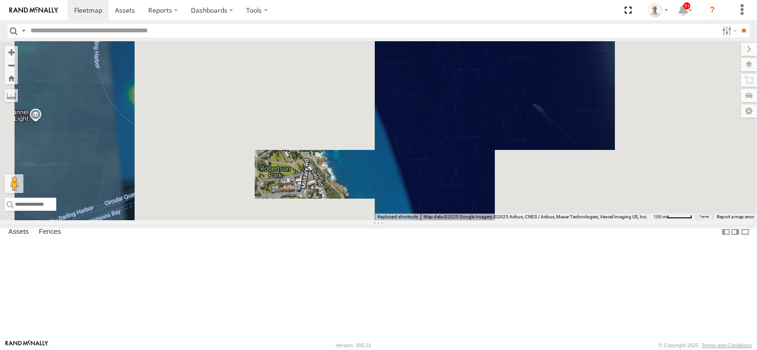
drag, startPoint x: 644, startPoint y: 186, endPoint x: 457, endPoint y: 101, distance: 205.3
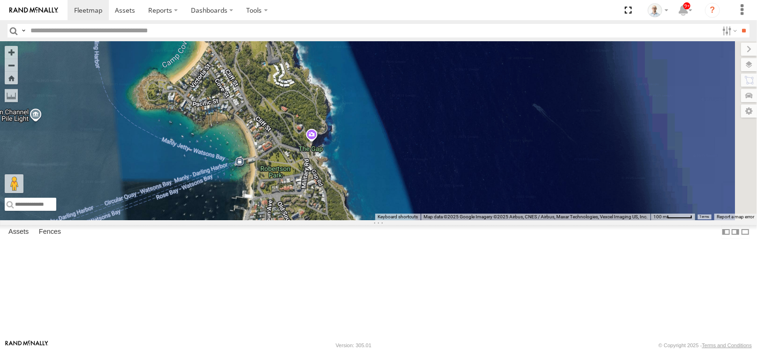
click at [457, 101] on div "14QMC Hamza 30 QMC [PERSON_NAME] # KS75A Beloka-EKV93V 19QMC Workshop 11 QMC [P…" at bounding box center [378, 130] width 757 height 179
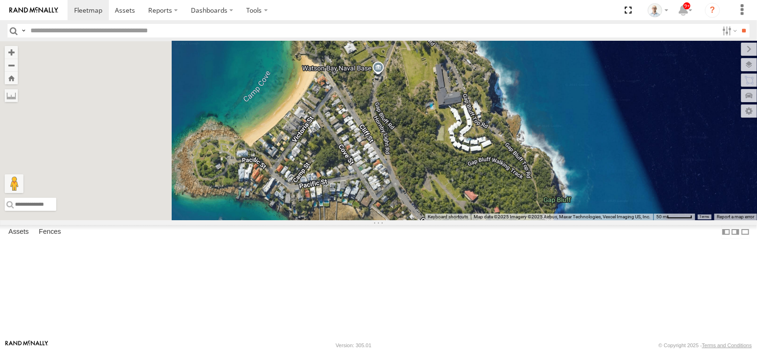
drag, startPoint x: 376, startPoint y: 146, endPoint x: 462, endPoint y: 277, distance: 156.6
click at [477, 220] on div "14QMC Hamza 30 QMC [PERSON_NAME] # KS75A Beloka-EKV93V 19QMC Workshop 11 QMC [P…" at bounding box center [378, 130] width 757 height 179
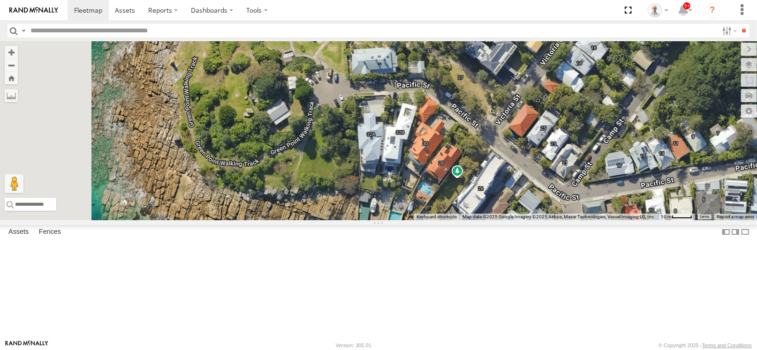
drag, startPoint x: 423, startPoint y: 239, endPoint x: 756, endPoint y: 280, distance: 335.5
click at [756, 220] on div "14QMC Hamza 30 QMC [PERSON_NAME] # KS75A Beloka-EKV93V 19QMC Workshop 11 QMC [P…" at bounding box center [378, 130] width 757 height 179
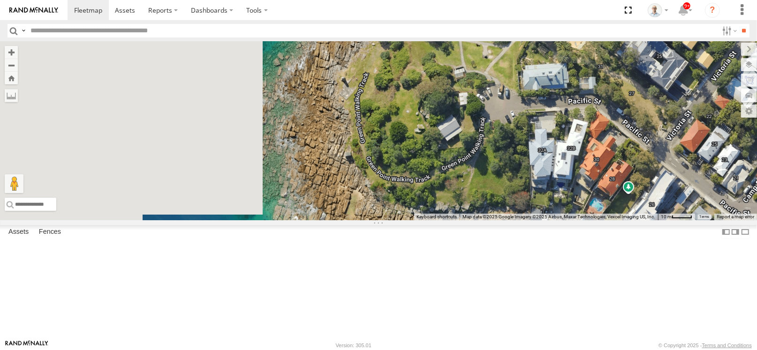
drag, startPoint x: 447, startPoint y: 239, endPoint x: 594, endPoint y: 252, distance: 146.9
click at [594, 220] on div "14QMC Hamza 30 QMC [PERSON_NAME] # KS75A Beloka-EKV93V 19QMC Workshop 11 QMC [P…" at bounding box center [378, 130] width 757 height 179
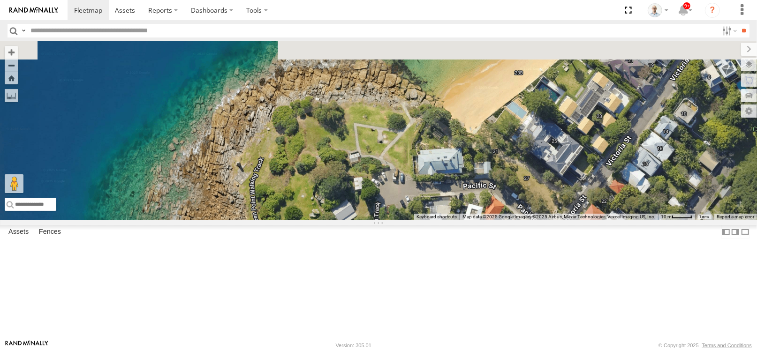
drag, startPoint x: 513, startPoint y: 141, endPoint x: 400, endPoint y: 239, distance: 150.3
click at [400, 220] on div "14QMC Hamza 30 QMC [PERSON_NAME] # KS75A Beloka-EKV93V 19QMC Workshop 11 QMC [P…" at bounding box center [378, 130] width 757 height 179
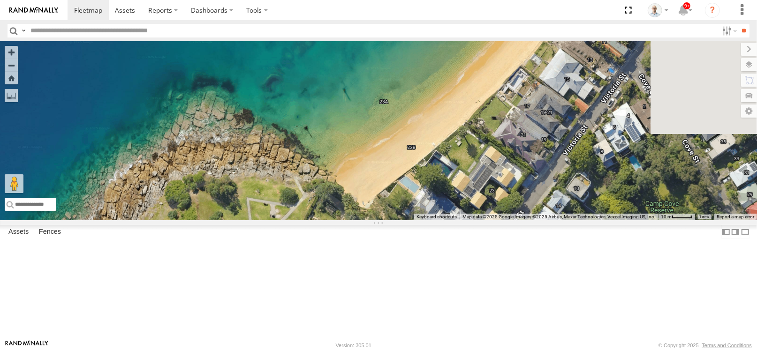
drag, startPoint x: 513, startPoint y: 167, endPoint x: 406, endPoint y: 232, distance: 125.0
click at [406, 220] on div "14QMC Hamza 30 QMC [PERSON_NAME] # KS75A Beloka-EKV93V 19QMC Workshop 11 QMC [P…" at bounding box center [378, 130] width 757 height 179
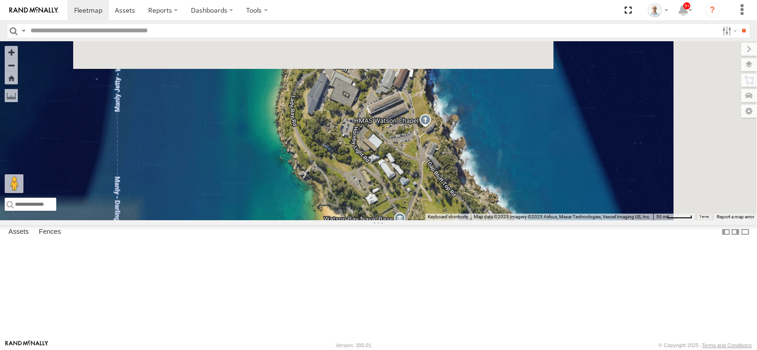
drag, startPoint x: 676, startPoint y: 171, endPoint x: 466, endPoint y: 309, distance: 251.1
click at [466, 220] on div "14QMC Hamza 30 QMC [PERSON_NAME] # KS75A Beloka-EKV93V 19QMC Workshop 11 QMC [P…" at bounding box center [378, 130] width 757 height 179
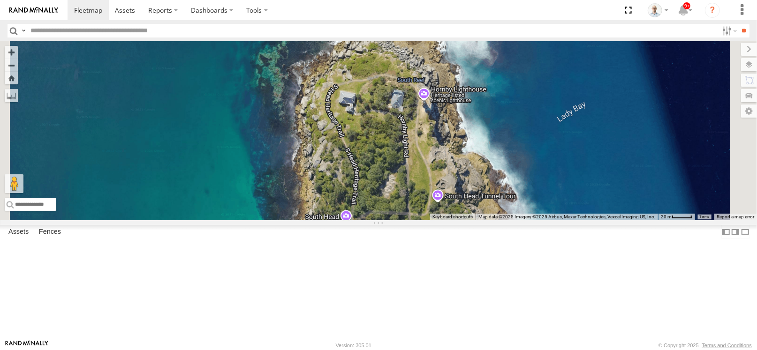
drag, startPoint x: 520, startPoint y: 181, endPoint x: 439, endPoint y: 181, distance: 80.2
click at [439, 181] on div "14QMC Hamza 30 QMC [PERSON_NAME] # KS75A Beloka-EKV93V 19QMC Workshop 11 QMC [P…" at bounding box center [378, 130] width 757 height 179
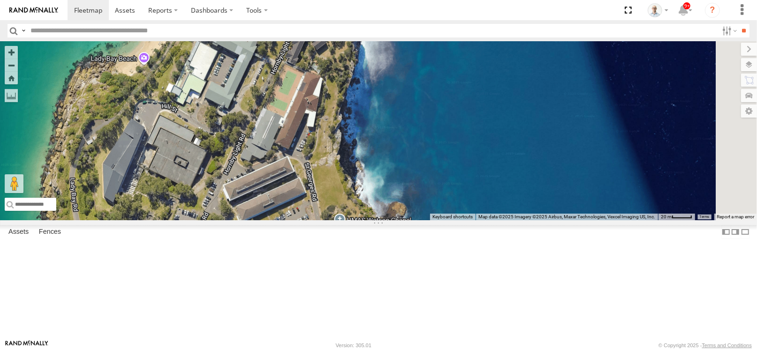
drag, startPoint x: 469, startPoint y: 259, endPoint x: 453, endPoint y: 164, distance: 96.2
click at [453, 166] on div "14QMC Hamza 30 QMC [PERSON_NAME] # KS75A Beloka-EKV93V 19QMC Workshop 11 QMC [P…" at bounding box center [378, 130] width 757 height 179
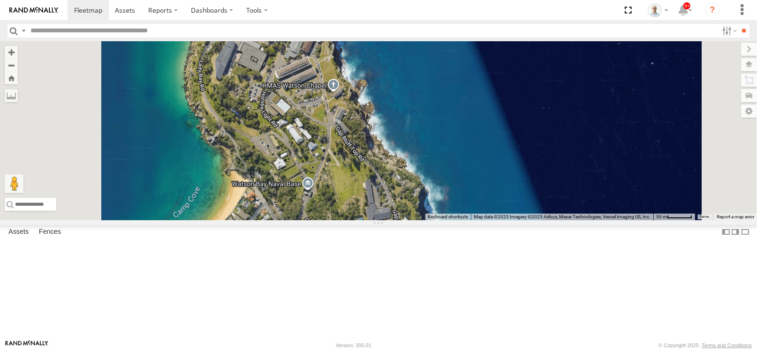
drag, startPoint x: 495, startPoint y: 261, endPoint x: 490, endPoint y: 167, distance: 94.4
click at [490, 167] on div "14QMC Hamza 30 QMC [PERSON_NAME] # KS75A Beloka-EKV93V 19QMC Workshop 11 QMC [P…" at bounding box center [378, 130] width 757 height 179
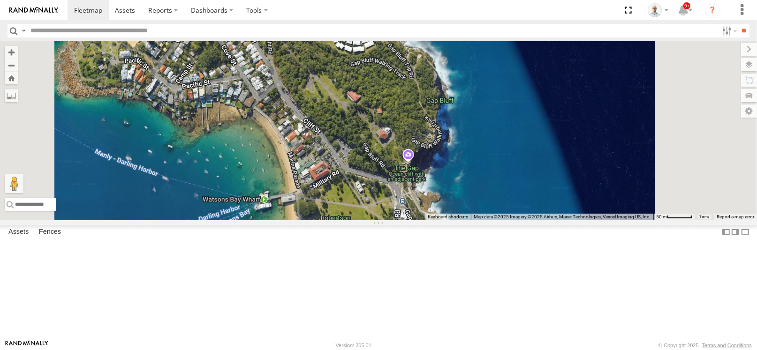
drag, startPoint x: 585, startPoint y: 269, endPoint x: 542, endPoint y: 145, distance: 131.3
click at [542, 145] on div "14QMC Hamza 30 QMC [PERSON_NAME] # KS75A Beloka-EKV93V 19QMC Workshop 11 QMC [P…" at bounding box center [378, 130] width 757 height 179
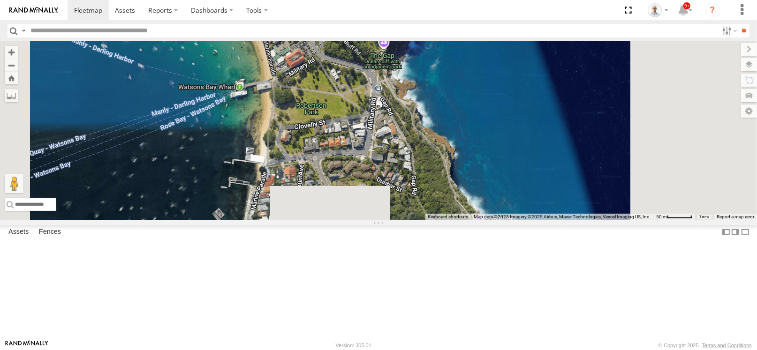
drag, startPoint x: 525, startPoint y: 266, endPoint x: 500, endPoint y: 100, distance: 168.3
click at [500, 100] on div "14QMC Hamza 30 QMC [PERSON_NAME] # KS75A Beloka-EKV93V 19QMC Workshop 11 QMC [P…" at bounding box center [378, 130] width 757 height 179
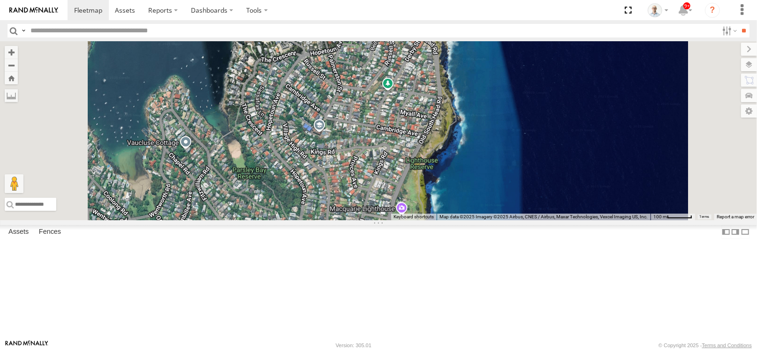
drag, startPoint x: 510, startPoint y: 200, endPoint x: 506, endPoint y: 94, distance: 105.6
click at [506, 94] on div "14QMC Hamza 30 QMC [PERSON_NAME] # KS75A Beloka-EKV93V 19QMC Workshop 11 QMC [P…" at bounding box center [378, 130] width 757 height 179
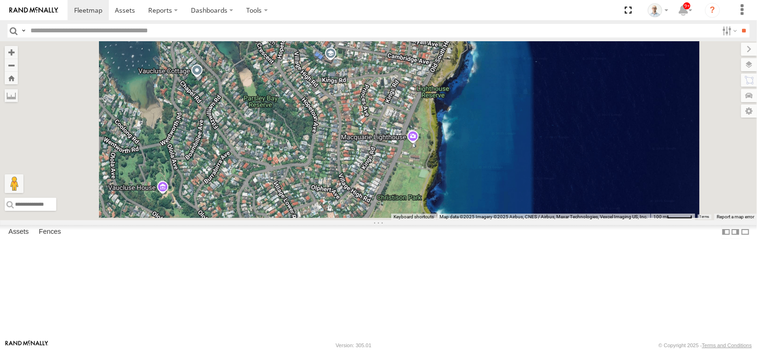
drag, startPoint x: 448, startPoint y: 219, endPoint x: 460, endPoint y: 147, distance: 73.6
click at [460, 147] on div "14QMC Hamza 30 QMC [PERSON_NAME] # KS75A Beloka-EKV93V 19QMC Workshop 11 QMC [P…" at bounding box center [378, 130] width 757 height 179
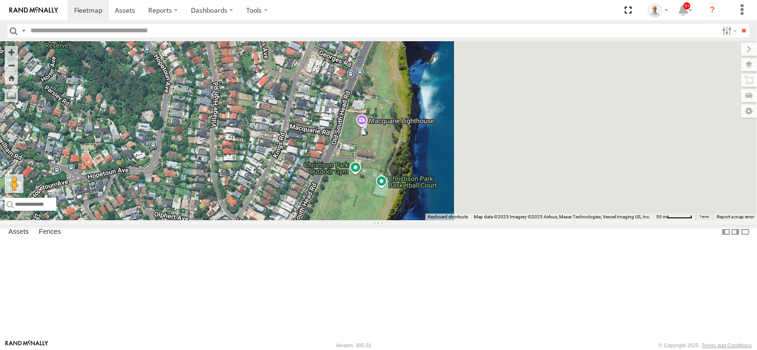
drag, startPoint x: 656, startPoint y: 208, endPoint x: 428, endPoint y: 215, distance: 227.6
click at [428, 215] on div "14QMC Hamza 30 QMC [PERSON_NAME] # KS75A Beloka-EKV93V 19QMC Workshop 11 QMC [P…" at bounding box center [378, 130] width 757 height 179
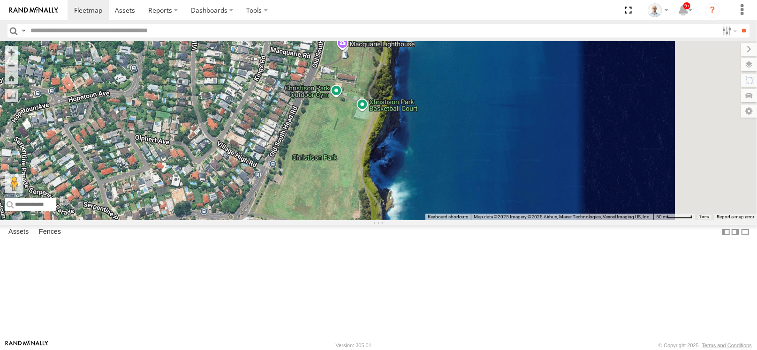
drag, startPoint x: 531, startPoint y: 217, endPoint x: 511, endPoint y: 130, distance: 89.0
click at [511, 130] on div "14QMC Hamza 30 QMC [PERSON_NAME] # KS75A Beloka-EKV93V 19QMC Workshop 11 QMC [P…" at bounding box center [378, 130] width 757 height 179
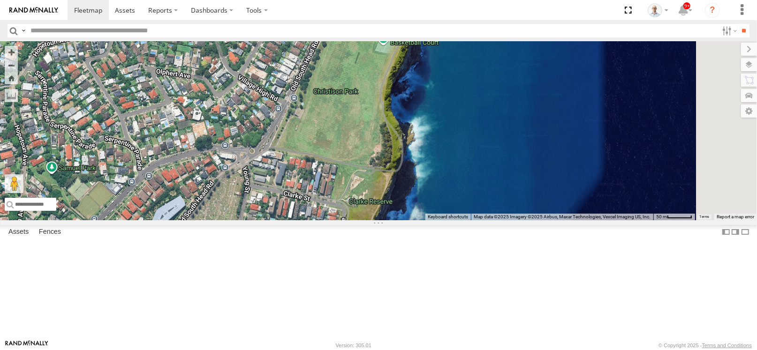
drag, startPoint x: 463, startPoint y: 223, endPoint x: 488, endPoint y: 168, distance: 60.5
click at [488, 168] on div "14QMC Hamza 30 QMC [PERSON_NAME] # KS75A Beloka-EKV93V 19QMC Workshop 11 QMC [P…" at bounding box center [378, 130] width 757 height 179
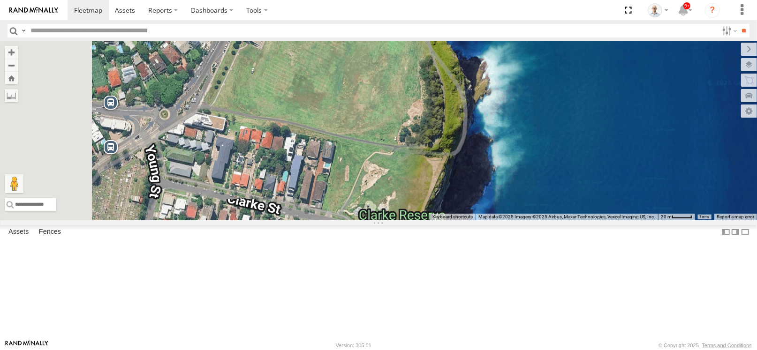
drag, startPoint x: 480, startPoint y: 185, endPoint x: 487, endPoint y: 136, distance: 49.3
click at [487, 136] on div "14QMC Hamza 30 QMC [PERSON_NAME] # KS75A Beloka-EKV93V 19QMC Workshop 11 QMC [P…" at bounding box center [378, 130] width 757 height 179
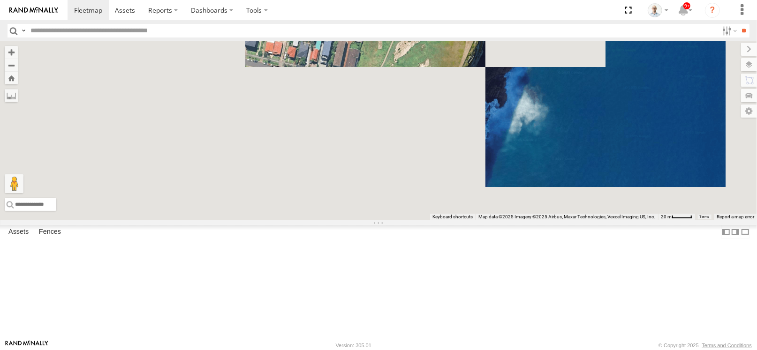
drag, startPoint x: 462, startPoint y: 197, endPoint x: 499, endPoint y: 105, distance: 99.9
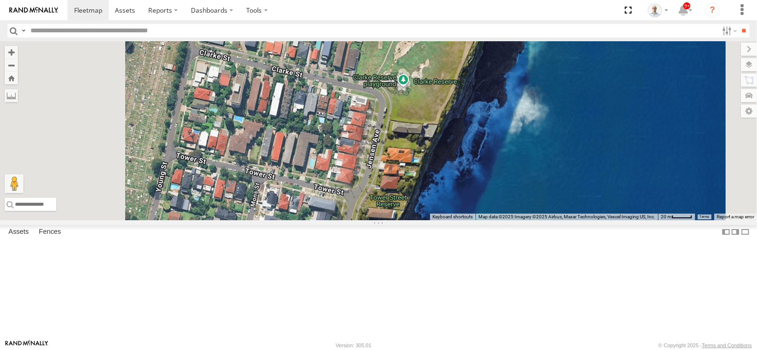
click at [499, 105] on div "14QMC Hamza 30 QMC [PERSON_NAME] # KS75A Beloka-EKV93V 19QMC Workshop 11 QMC [P…" at bounding box center [378, 130] width 757 height 179
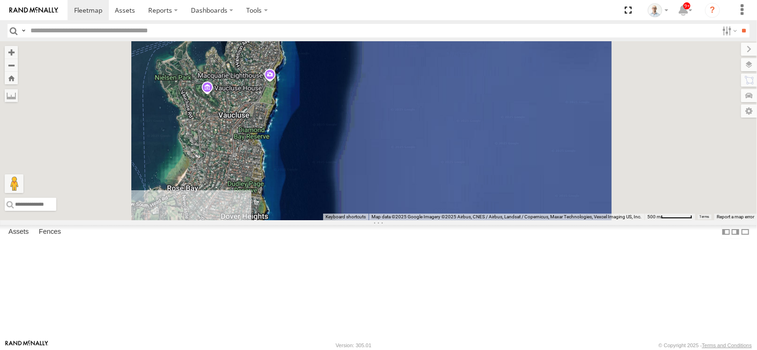
drag, startPoint x: 328, startPoint y: 181, endPoint x: 426, endPoint y: 162, distance: 99.7
click at [422, 163] on div "14QMC Hamza 30 QMC [PERSON_NAME] # KS75A Beloka-EKV93V 19QMC Workshop 11 QMC [P…" at bounding box center [378, 130] width 757 height 179
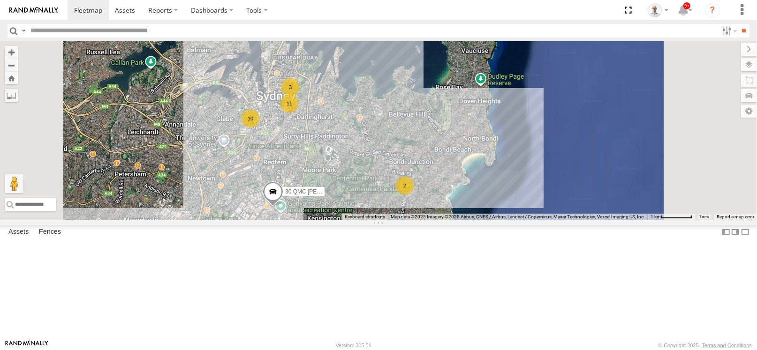
drag, startPoint x: 448, startPoint y: 144, endPoint x: 475, endPoint y: 180, distance: 45.2
click at [475, 180] on div "14QMC Hamza 30 QMC [PERSON_NAME] # KS75A Beloka-EKV93V 19QMC Workshop 11 QMC [P…" at bounding box center [378, 130] width 757 height 179
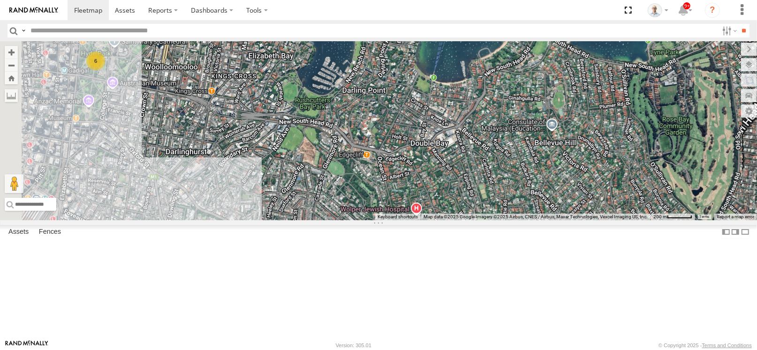
drag, startPoint x: 480, startPoint y: 144, endPoint x: 463, endPoint y: 214, distance: 72.0
click at [463, 214] on div "14QMC Hamza 30 QMC [PERSON_NAME] # KS75A Beloka-EKV93V 19QMC Workshop 11 QMC [P…" at bounding box center [378, 130] width 757 height 179
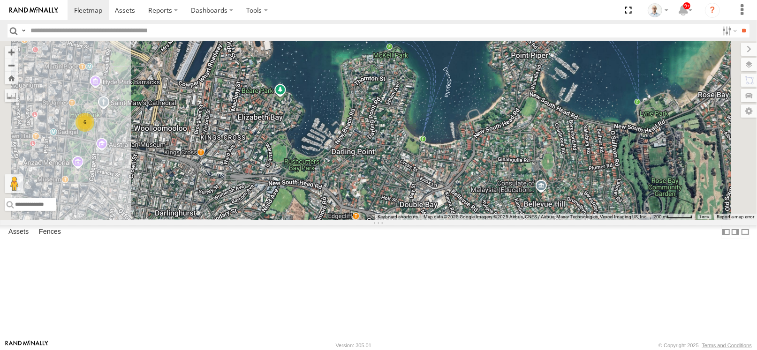
drag, startPoint x: 470, startPoint y: 129, endPoint x: 469, endPoint y: 152, distance: 24.0
click at [469, 152] on div "14QMC Hamza 30 QMC [PERSON_NAME] # KS75A Beloka-EKV93V 19QMC Workshop 11 QMC [P…" at bounding box center [378, 130] width 757 height 179
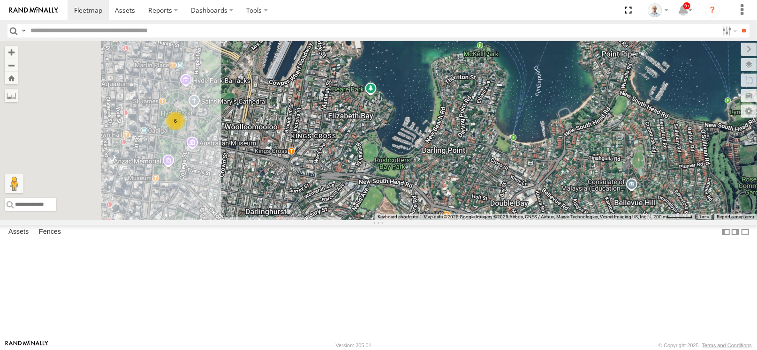
drag, startPoint x: 427, startPoint y: 155, endPoint x: 519, endPoint y: 153, distance: 92.4
click at [519, 153] on div "14QMC Hamza 30 QMC [PERSON_NAME] # KS75A Beloka-EKV93V 19QMC Workshop 11 QMC [P…" at bounding box center [378, 130] width 757 height 179
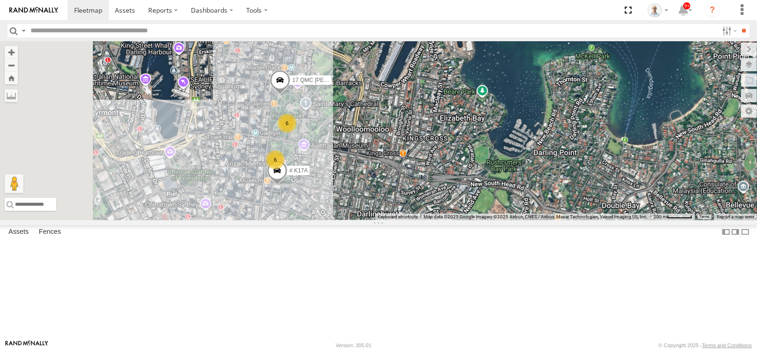
drag, startPoint x: 422, startPoint y: 141, endPoint x: 532, endPoint y: 143, distance: 110.7
click at [532, 143] on div "14QMC Hamza 30 QMC [PERSON_NAME] # KS75A Beloka-EKV93V 19QMC Workshop 11 QMC [P…" at bounding box center [378, 130] width 757 height 179
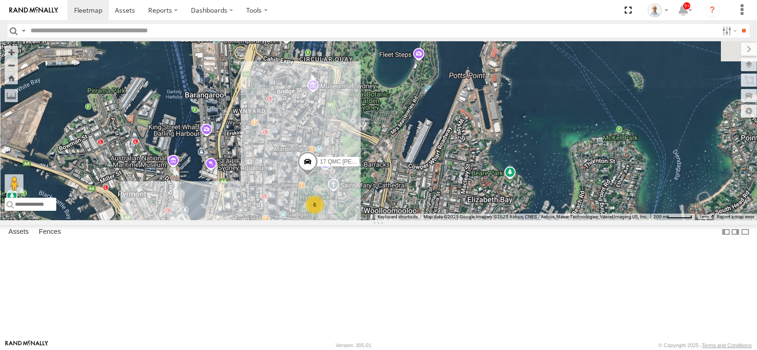
drag, startPoint x: 505, startPoint y: 99, endPoint x: 532, endPoint y: 182, distance: 87.5
click at [532, 182] on div "14QMC Hamza 30 QMC [PERSON_NAME] # KS75A Beloka-EKV93V 19QMC Workshop 11 QMC [P…" at bounding box center [378, 130] width 757 height 179
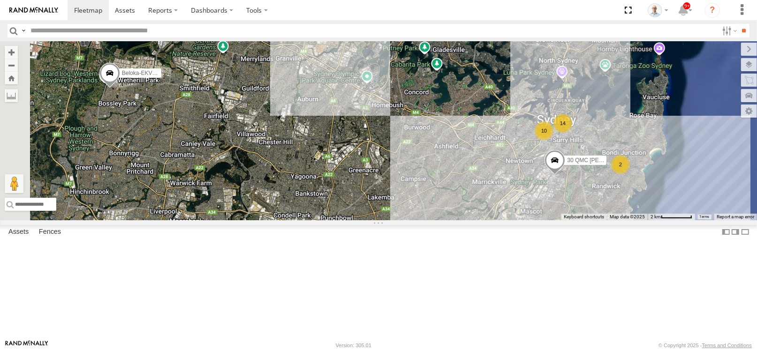
drag, startPoint x: 419, startPoint y: 197, endPoint x: 594, endPoint y: 175, distance: 175.8
click at [594, 175] on div "14QMC Hamza 30 QMC [PERSON_NAME] # KS75A Beloka-EKV93V 19QMC Workshop 11 QMC [P…" at bounding box center [378, 130] width 757 height 179
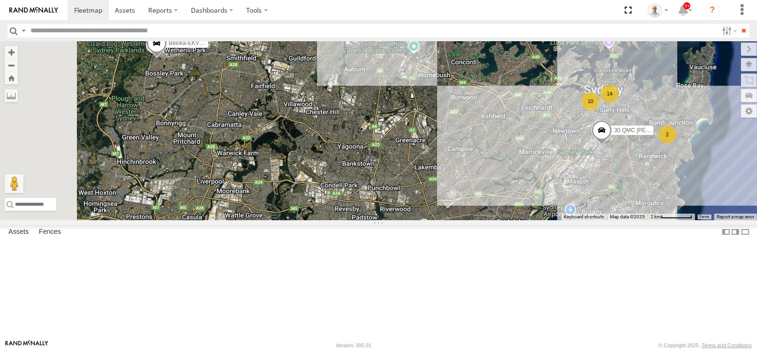
drag, startPoint x: 538, startPoint y: 163, endPoint x: 592, endPoint y: 130, distance: 63.4
click at [592, 130] on div "14QMC Hamza 30 QMC [PERSON_NAME] # KS75A Beloka-EKV93V 19QMC Workshop 11 QMC [P…" at bounding box center [378, 130] width 757 height 179
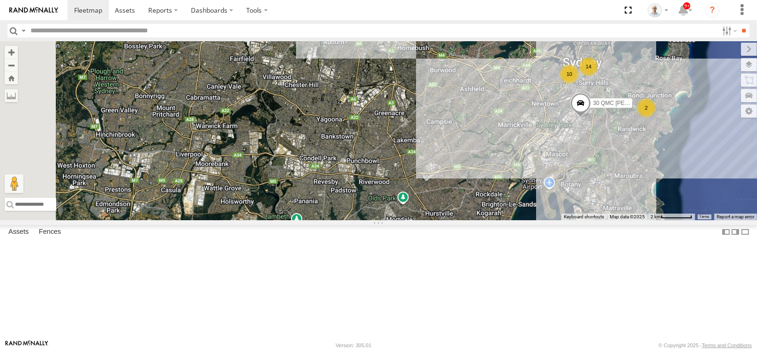
drag, startPoint x: 596, startPoint y: 166, endPoint x: 575, endPoint y: 138, distance: 34.8
click at [575, 138] on div "14QMC Hamza 30 QMC [PERSON_NAME] # KS75A Beloka-EKV93V 19QMC Workshop 11 QMC [P…" at bounding box center [378, 130] width 757 height 179
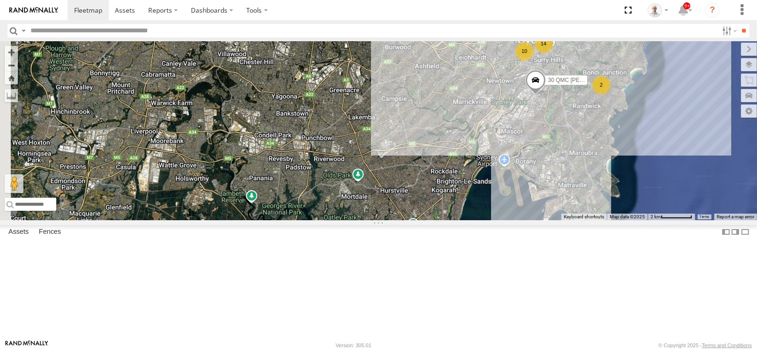
drag, startPoint x: 595, startPoint y: 163, endPoint x: 561, endPoint y: 151, distance: 35.3
click at [539, 142] on div "14QMC Hamza 30 QMC [PERSON_NAME] # KS75A Beloka-EKV93V 19QMC Workshop 11 QMC [P…" at bounding box center [378, 130] width 757 height 179
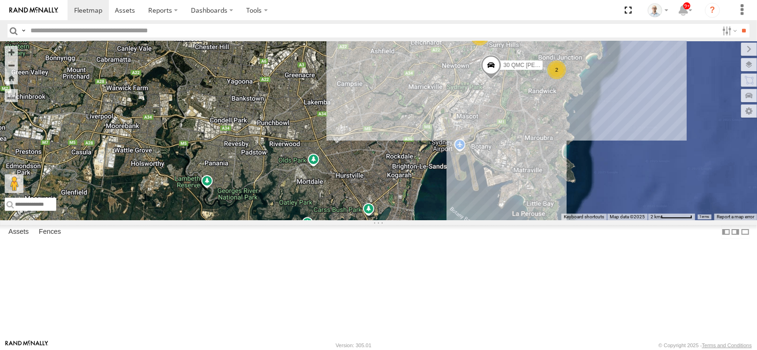
drag, startPoint x: 589, startPoint y: 165, endPoint x: 578, endPoint y: 159, distance: 12.4
click at [578, 159] on div "14QMC Hamza 30 QMC [PERSON_NAME] # KS75A Beloka-EKV93V 19QMC Workshop 11 QMC [P…" at bounding box center [378, 130] width 757 height 179
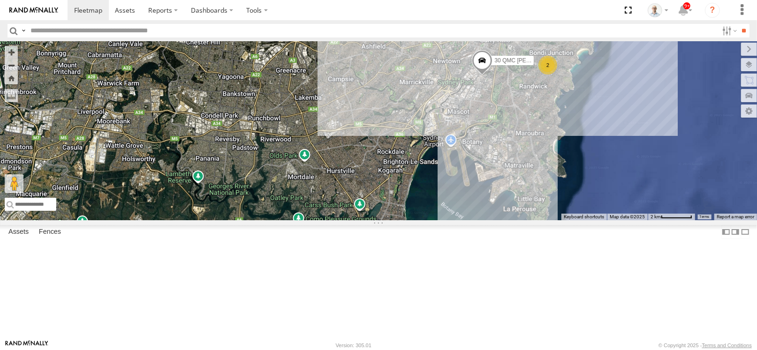
drag, startPoint x: 609, startPoint y: 178, endPoint x: 585, endPoint y: 159, distance: 31.0
click at [585, 159] on div "14QMC Hamza 30 QMC [PERSON_NAME] # KS75A Beloka-EKV93V 19QMC Workshop 11 QMC [P…" at bounding box center [378, 130] width 757 height 179
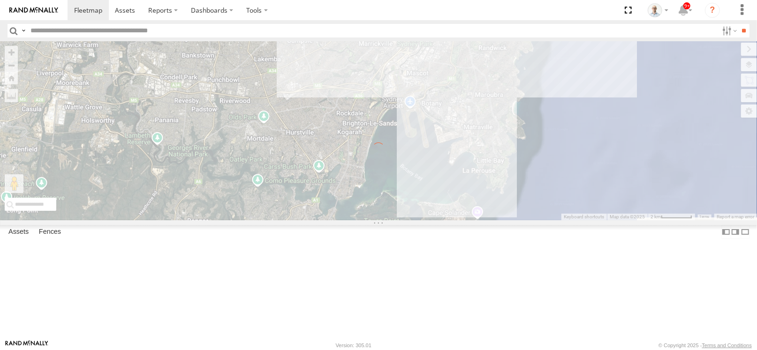
drag
click at [566, 177] on div "← Move left → Move right ↑ Move up ↓ Move down + Zoom in - Zoom out Home Jump l…" at bounding box center [378, 130] width 757 height 179
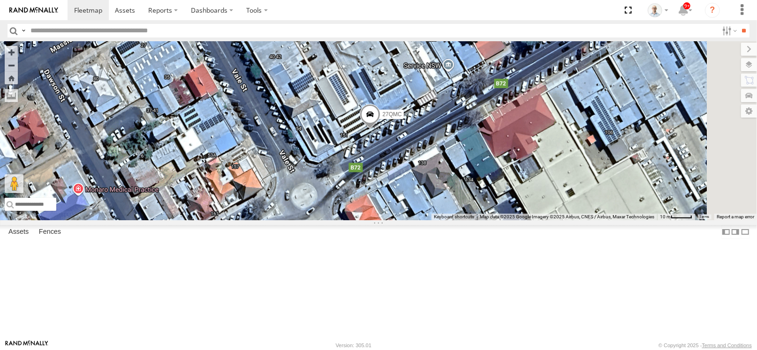
drag, startPoint x: 552, startPoint y: 230, endPoint x: 532, endPoint y: 205, distance: 31.7
click at [532, 205] on div "28 QMC 27QMC" at bounding box center [378, 130] width 757 height 179
click at [380, 129] on span at bounding box center [370, 116] width 21 height 25
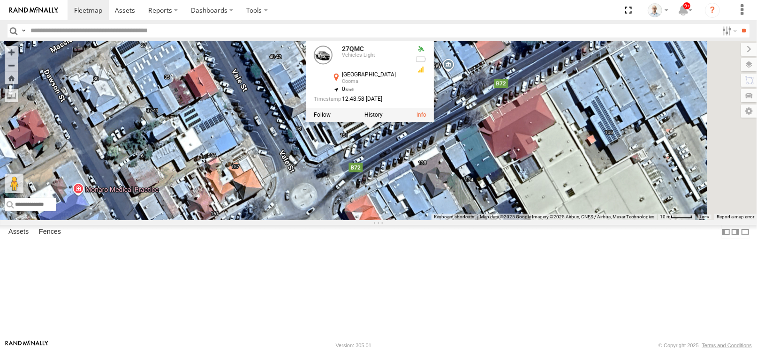
click at [501, 203] on div "28 QMC 27QMC 27QMC Vehicles-Light [GEOGRAPHIC_DATA] -36.23523 , 149.12512 0 12:…" at bounding box center [378, 130] width 757 height 179
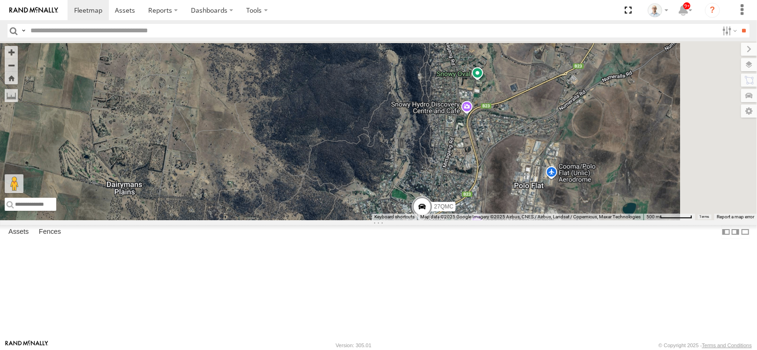
drag, startPoint x: 464, startPoint y: 210, endPoint x: 506, endPoint y: 288, distance: 89.0
click at [506, 220] on div "28 QMC 27QMC" at bounding box center [378, 130] width 757 height 179
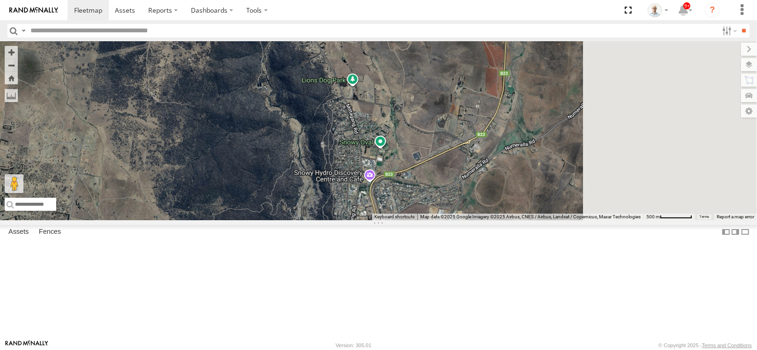
drag, startPoint x: 559, startPoint y: 172, endPoint x: 462, endPoint y: 242, distance: 119.3
click at [462, 220] on div "28 QMC 27QMC" at bounding box center [378, 130] width 757 height 179
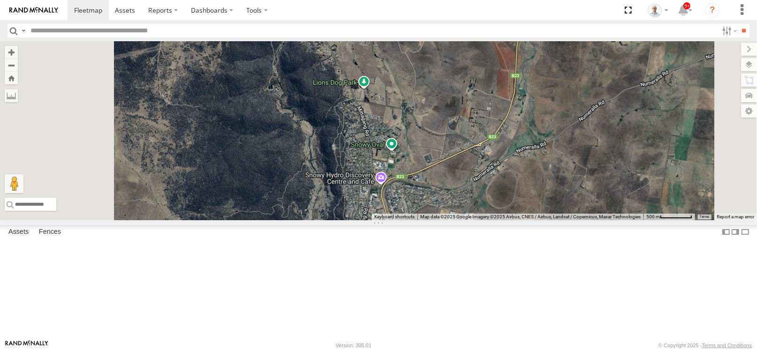
drag, startPoint x: 552, startPoint y: 259, endPoint x: 522, endPoint y: 166, distance: 98.0
click at [519, 170] on div "28 QMC 27QMC" at bounding box center [378, 130] width 757 height 179
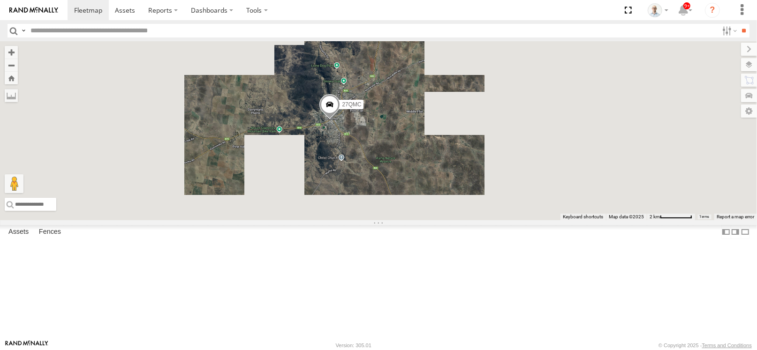
drag, startPoint x: 545, startPoint y: 173, endPoint x: 491, endPoint y: 180, distance: 54.9
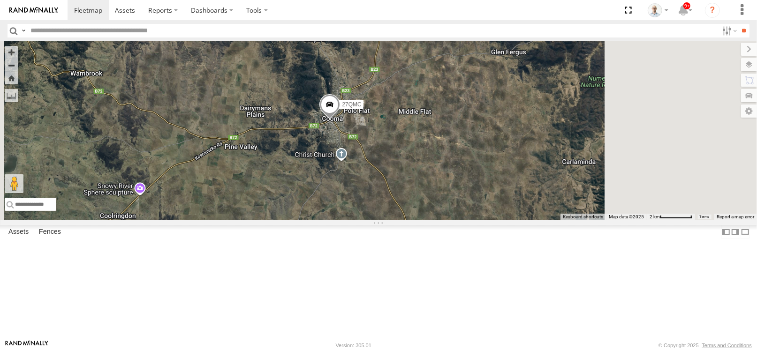
click at [491, 180] on div "28 QMC 27QMC" at bounding box center [378, 130] width 757 height 179
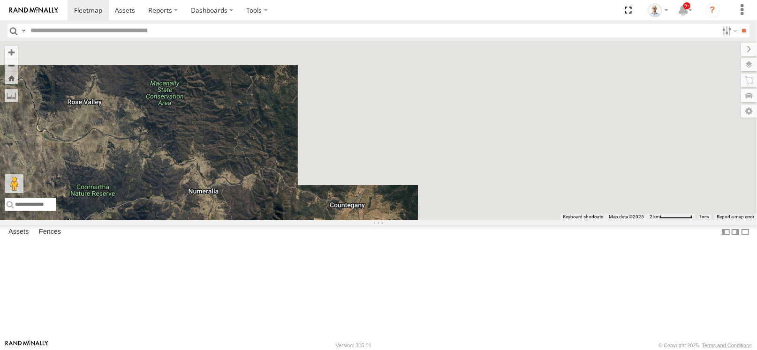
drag, startPoint x: 654, startPoint y: 159, endPoint x: 290, endPoint y: 339, distance: 405.2
click at [290, 220] on div "28 QMC 27QMC" at bounding box center [378, 130] width 757 height 179
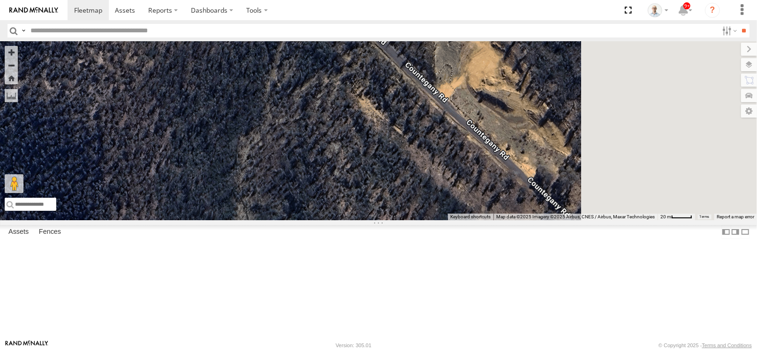
drag, startPoint x: 544, startPoint y: 177, endPoint x: 394, endPoint y: 247, distance: 165.4
click at [394, 220] on div "28 QMC 27QMC" at bounding box center [378, 130] width 757 height 179
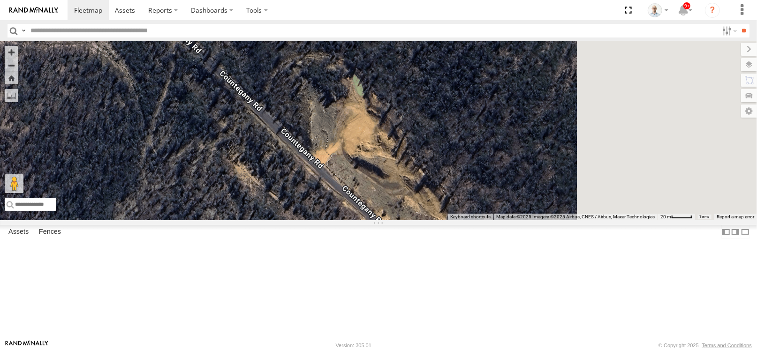
drag, startPoint x: 381, startPoint y: 255, endPoint x: 327, endPoint y: 276, distance: 57.9
click at [327, 220] on div "28 QMC 27QMC" at bounding box center [378, 130] width 757 height 179
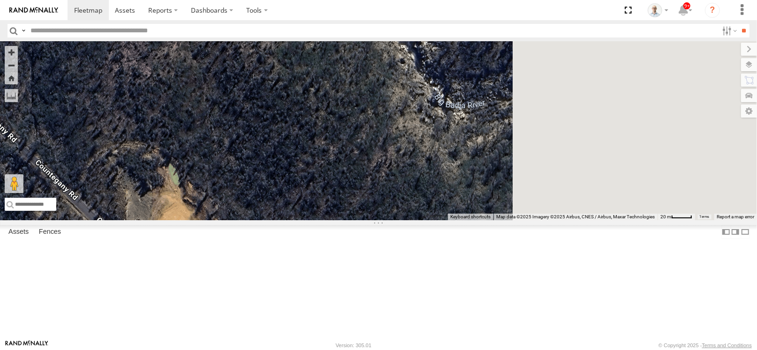
drag, startPoint x: 419, startPoint y: 249, endPoint x: 307, endPoint y: 296, distance: 121.5
click at [307, 220] on div "28 QMC 27QMC" at bounding box center [378, 130] width 757 height 179
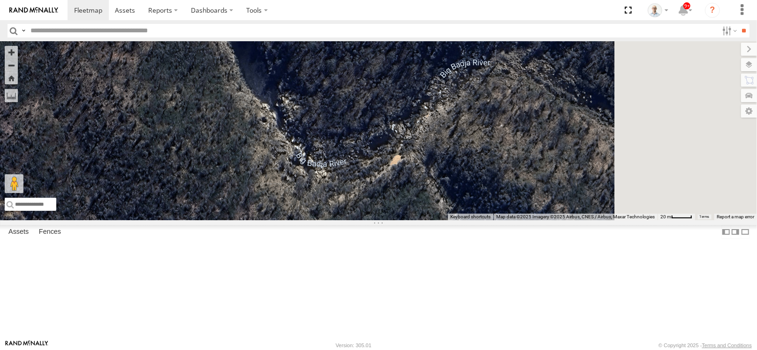
drag, startPoint x: 476, startPoint y: 206, endPoint x: 351, endPoint y: 260, distance: 136.3
click at [351, 220] on div "28 QMC 27QMC" at bounding box center [378, 130] width 757 height 179
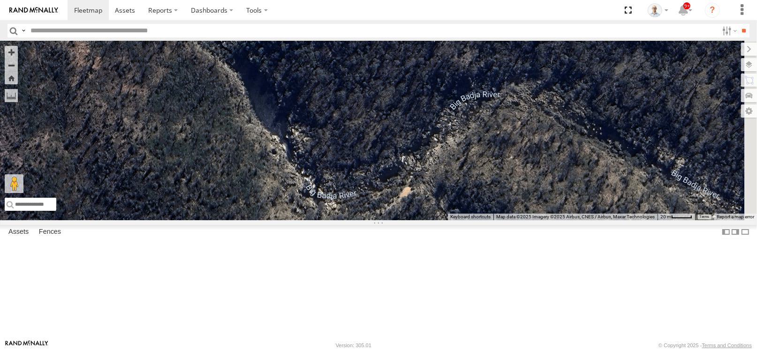
drag, startPoint x: 428, startPoint y: 219, endPoint x: 440, endPoint y: 255, distance: 37.1
click at [440, 220] on div "28 QMC 27QMC" at bounding box center [378, 130] width 757 height 179
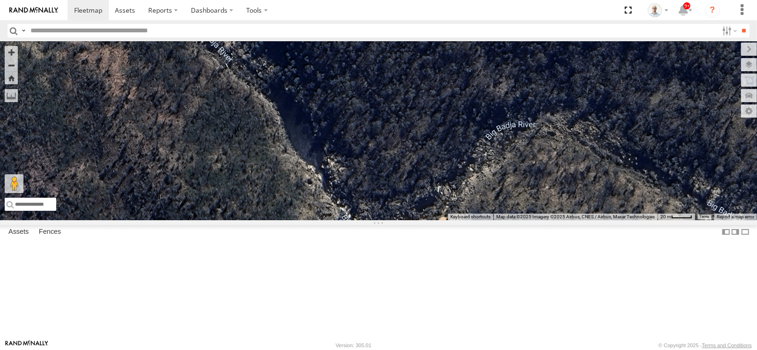
drag, startPoint x: 454, startPoint y: 202, endPoint x: 535, endPoint y: 258, distance: 98.0
click at [535, 220] on div "28 QMC 27QMC" at bounding box center [378, 130] width 757 height 179
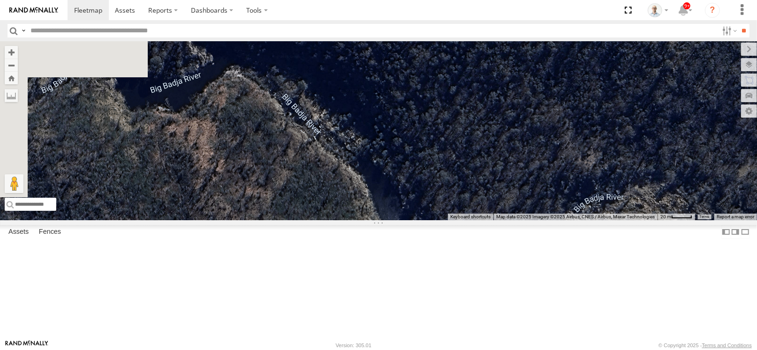
drag, startPoint x: 511, startPoint y: 242, endPoint x: 541, endPoint y: 284, distance: 51.8
click at [541, 220] on div "28 QMC 27QMC" at bounding box center [378, 130] width 757 height 179
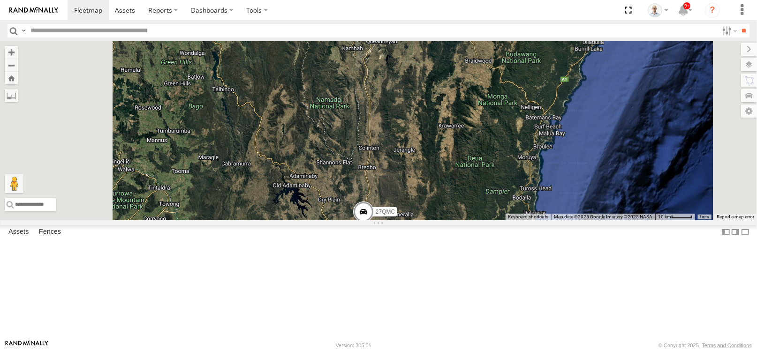
click at [0, 0] on span at bounding box center [0, 0] width 0 height 0
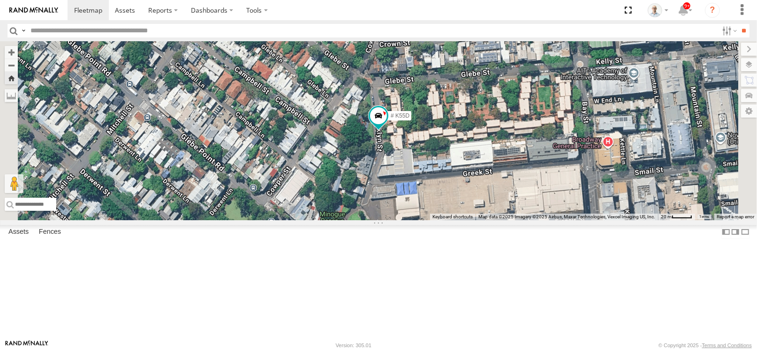
click at [588, 205] on div "# K55D" at bounding box center [378, 130] width 757 height 179
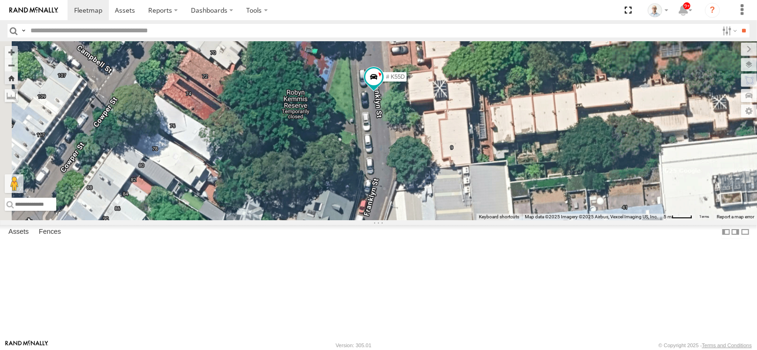
click at [517, 170] on div "# K55D" at bounding box center [378, 130] width 757 height 179
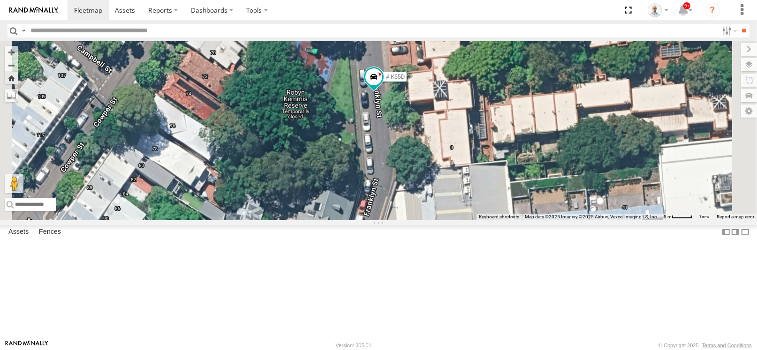
click at [475, 179] on div "# K55D" at bounding box center [378, 130] width 757 height 179
click at [501, 190] on div "# K55D" at bounding box center [378, 130] width 757 height 179
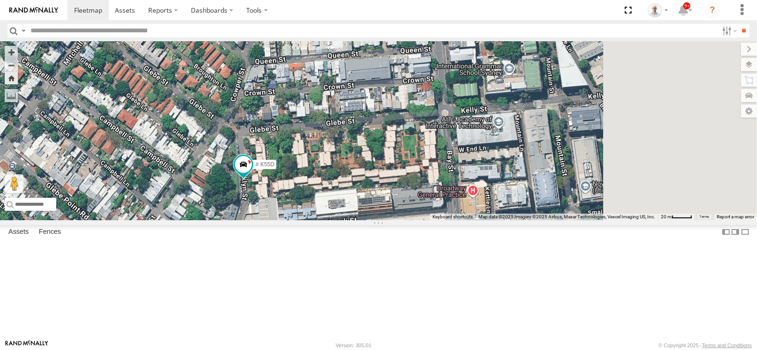
drag, startPoint x: 536, startPoint y: 205, endPoint x: 392, endPoint y: 268, distance: 157.5
click at [392, 220] on div "# K55D" at bounding box center [378, 130] width 757 height 179
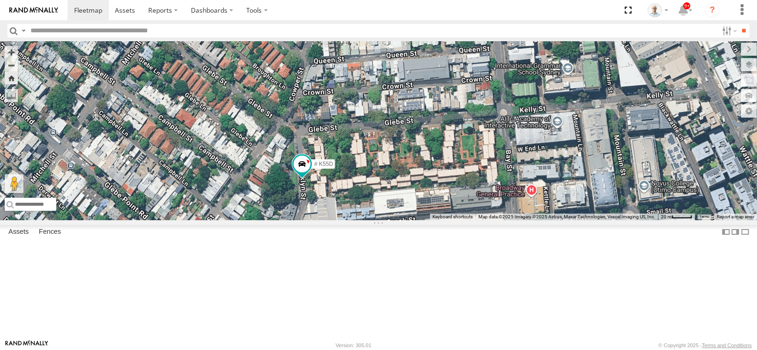
drag, startPoint x: 365, startPoint y: 202, endPoint x: 430, endPoint y: 201, distance: 65.2
click at [430, 201] on div "# K55D" at bounding box center [378, 130] width 757 height 179
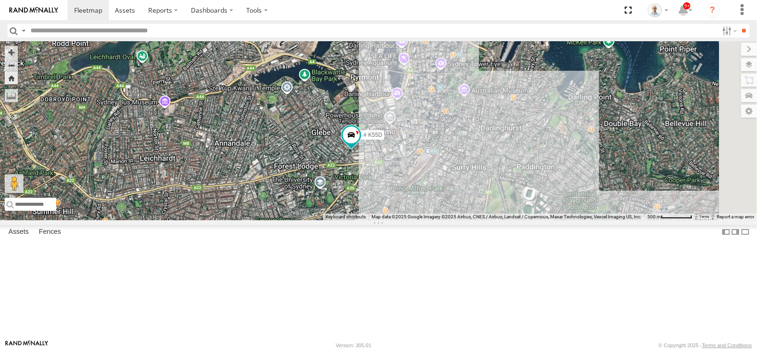
drag, startPoint x: 552, startPoint y: 227, endPoint x: 403, endPoint y: 209, distance: 149.3
click at [403, 209] on div "# K55D" at bounding box center [378, 130] width 757 height 179
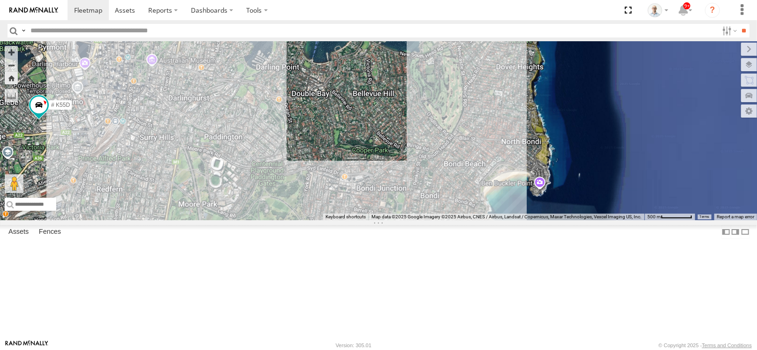
click at [435, 203] on div "# K55D" at bounding box center [378, 130] width 757 height 179
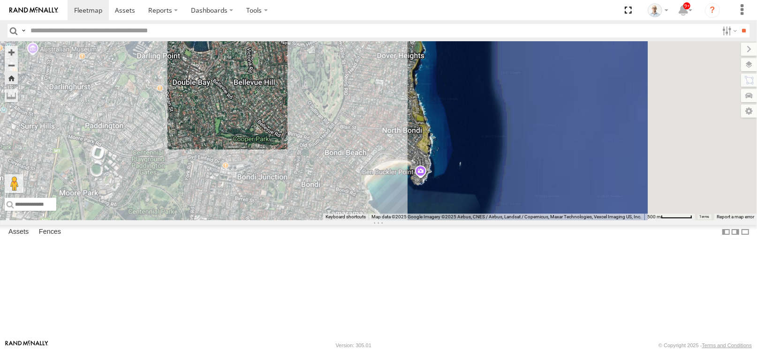
click at [456, 134] on div "# K55D" at bounding box center [378, 130] width 757 height 179
click at [82, 12] on span at bounding box center [88, 10] width 28 height 9
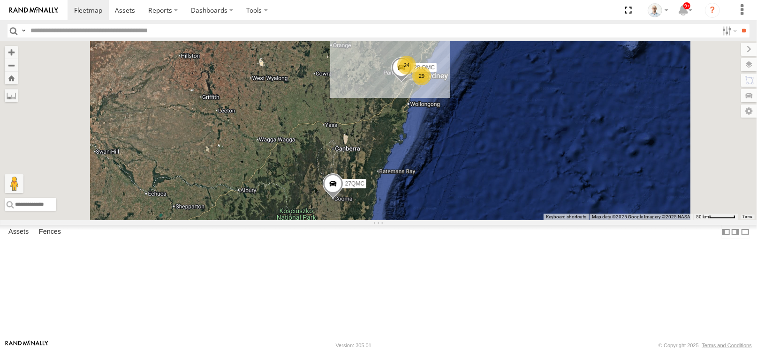
click at [431, 85] on div "29" at bounding box center [421, 76] width 19 height 19
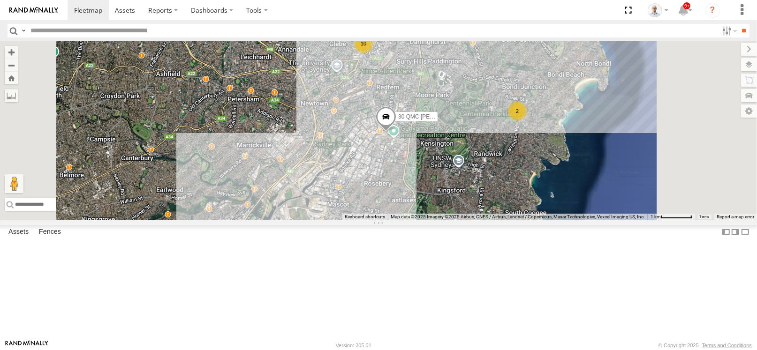
click at [527, 121] on div "2" at bounding box center [517, 111] width 19 height 19
